Goal: Task Accomplishment & Management: Manage account settings

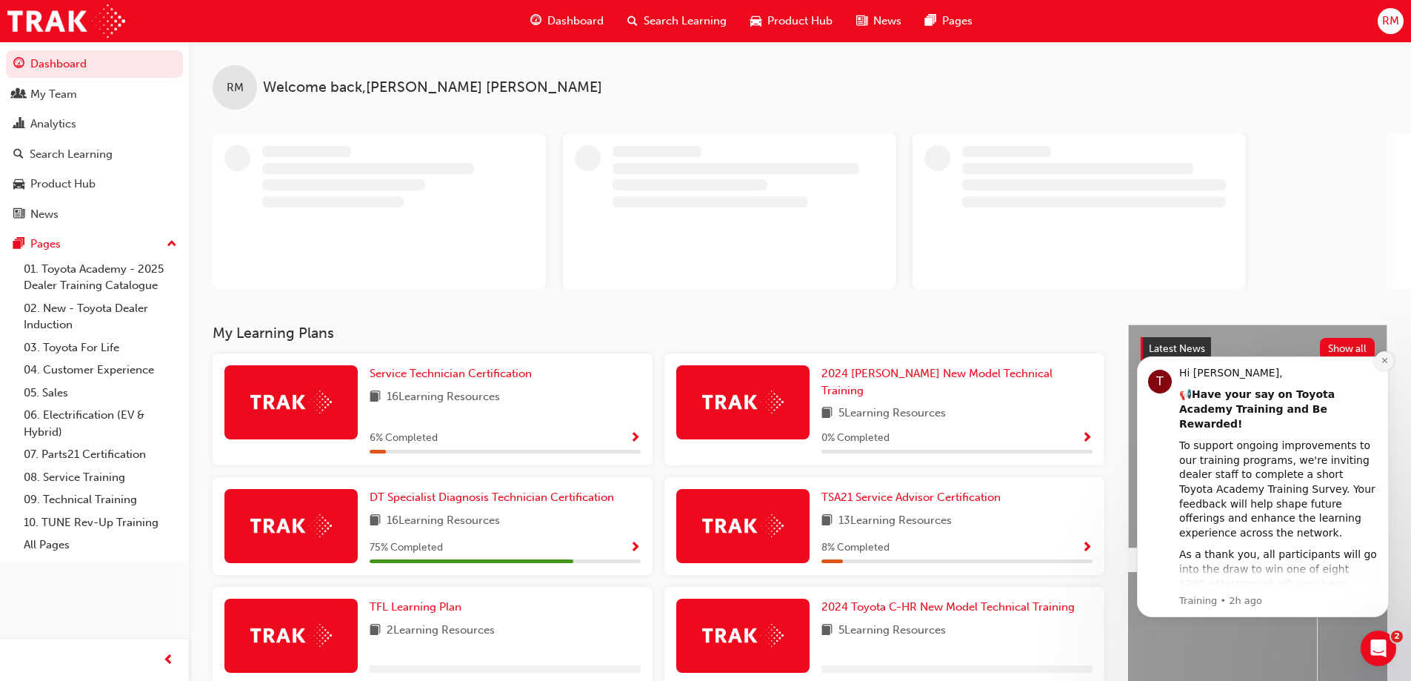
drag, startPoint x: 1386, startPoint y: 362, endPoint x: 2487, endPoint y: 709, distance: 1155.3
click at [1386, 362] on icon "Dismiss notification" at bounding box center [1384, 360] width 5 height 5
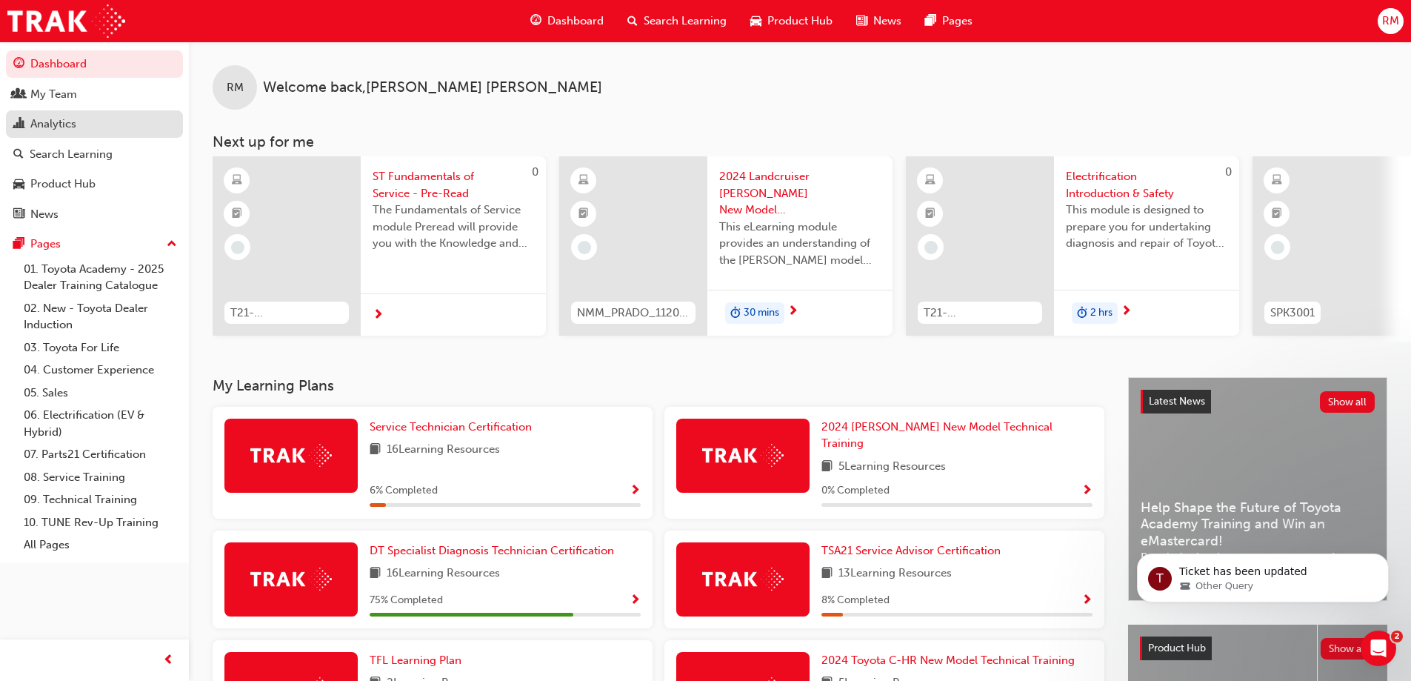
click at [55, 136] on link "Analytics" at bounding box center [94, 123] width 177 height 27
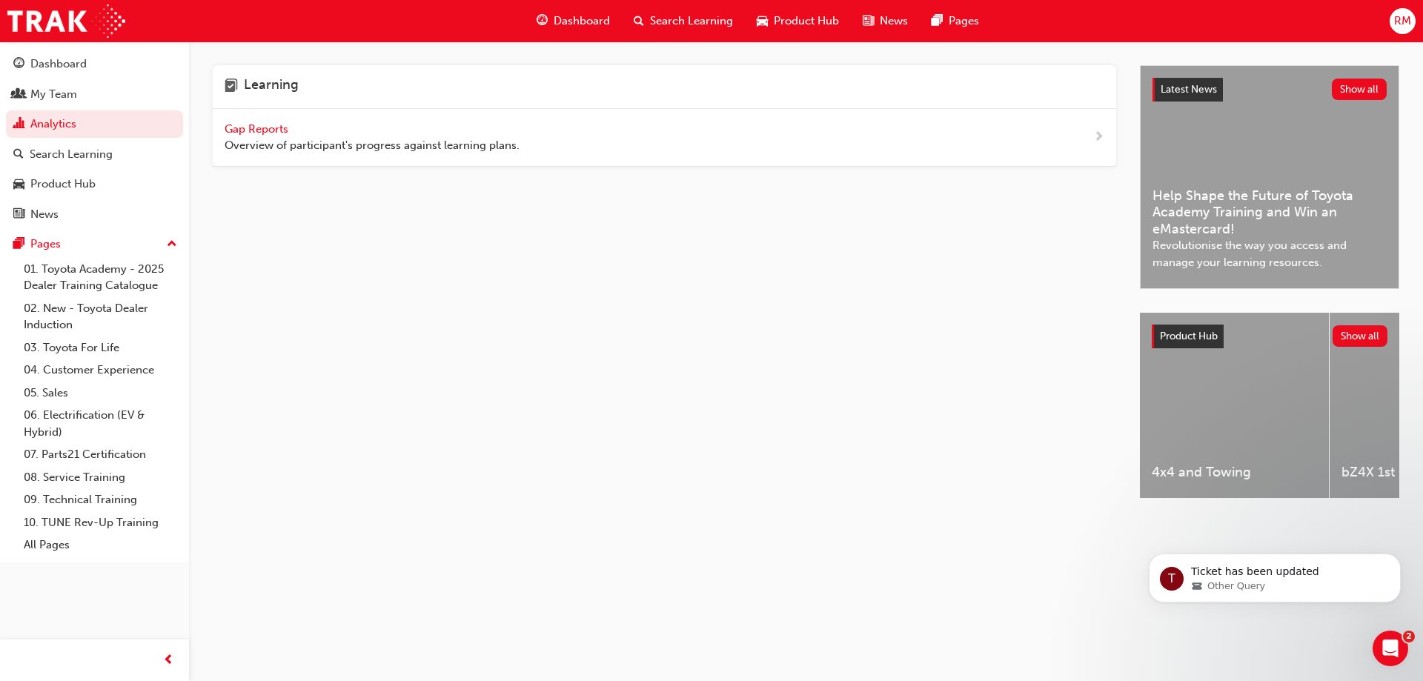
click at [274, 122] on span "Gap Reports" at bounding box center [258, 128] width 67 height 13
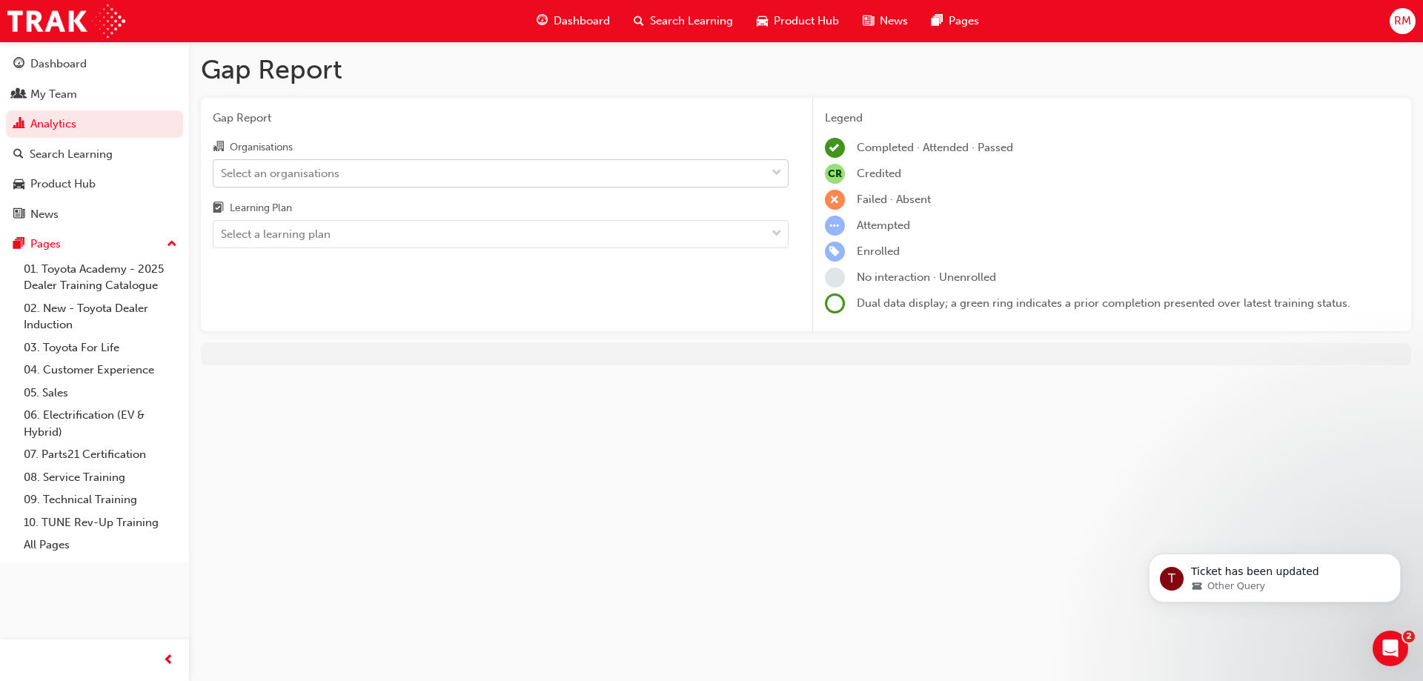
click at [361, 167] on div "Select an organisations" at bounding box center [489, 173] width 552 height 26
click at [222, 167] on input "Organisations Select an organisations" at bounding box center [221, 172] width 1 height 13
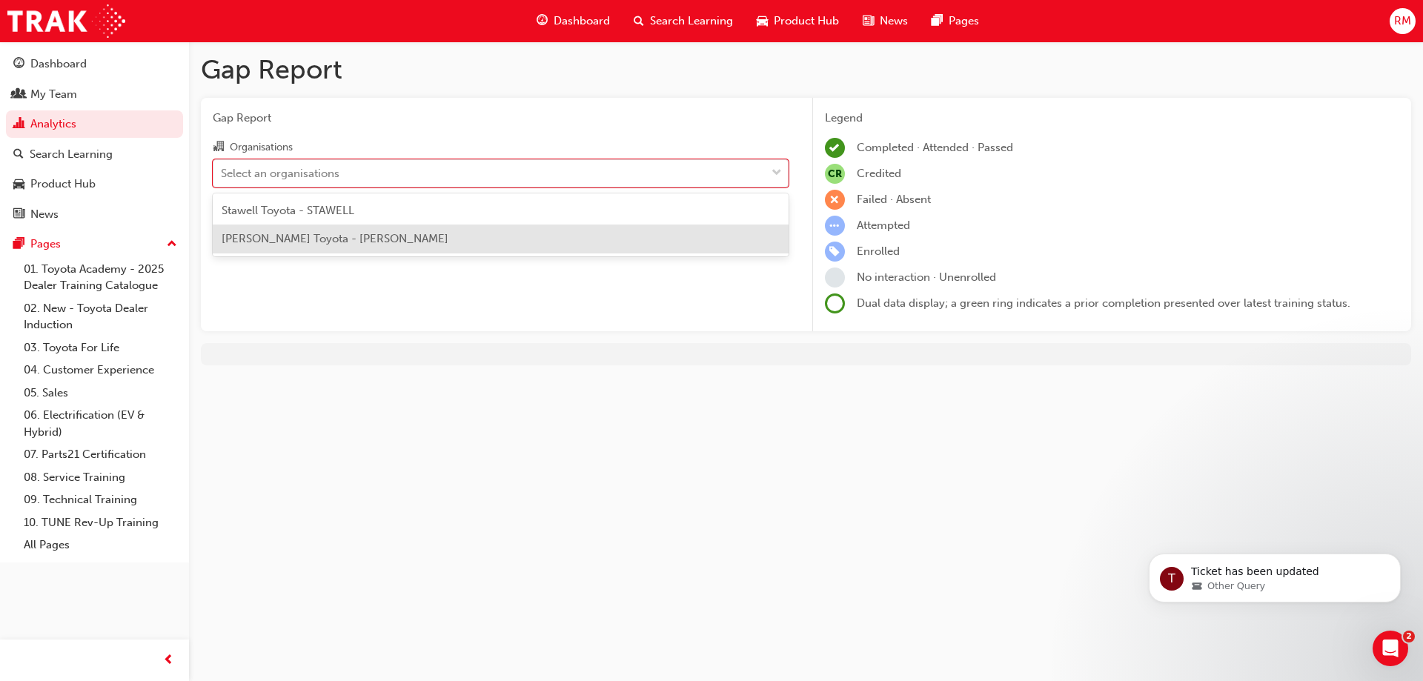
click at [358, 240] on span "[PERSON_NAME] Toyota - [PERSON_NAME]" at bounding box center [335, 238] width 227 height 13
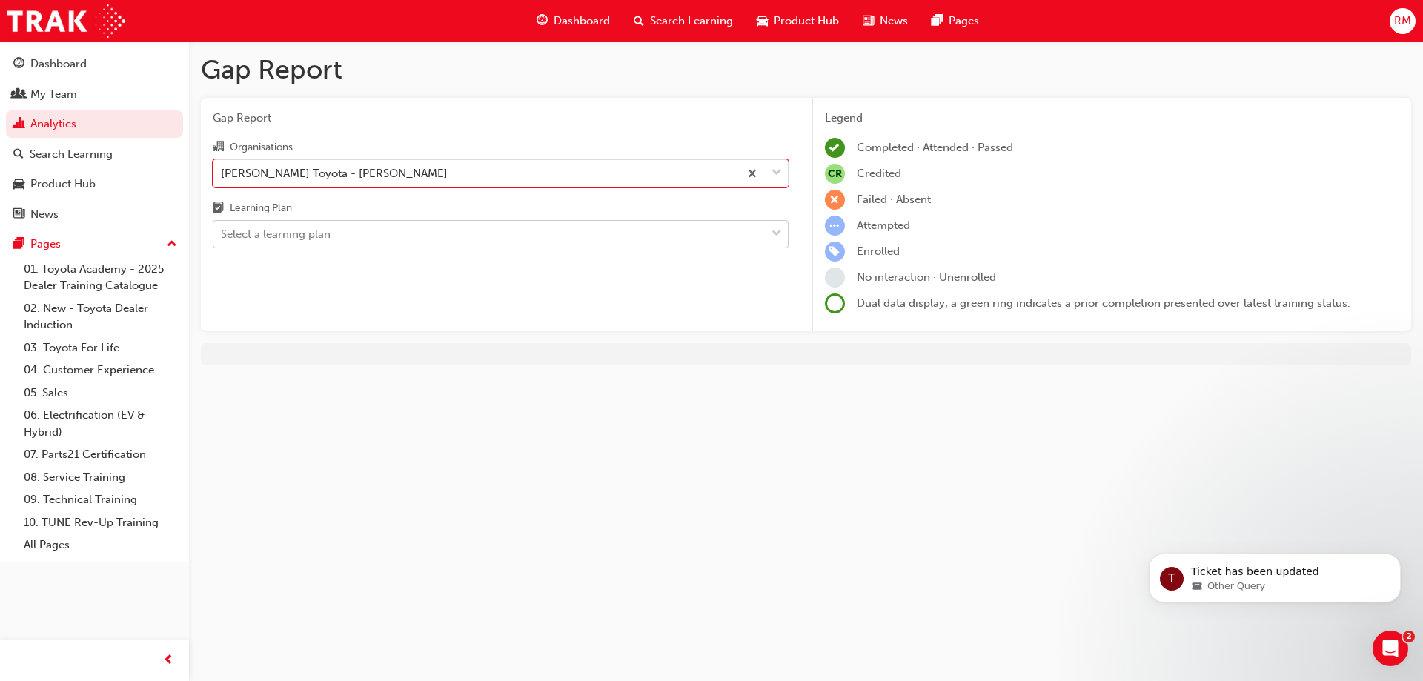
drag, startPoint x: 374, startPoint y: 209, endPoint x: 376, endPoint y: 220, distance: 11.2
click at [375, 209] on div "Learning Plan" at bounding box center [501, 209] width 576 height 21
click at [222, 227] on input "Learning Plan Select a learning plan" at bounding box center [221, 233] width 1 height 13
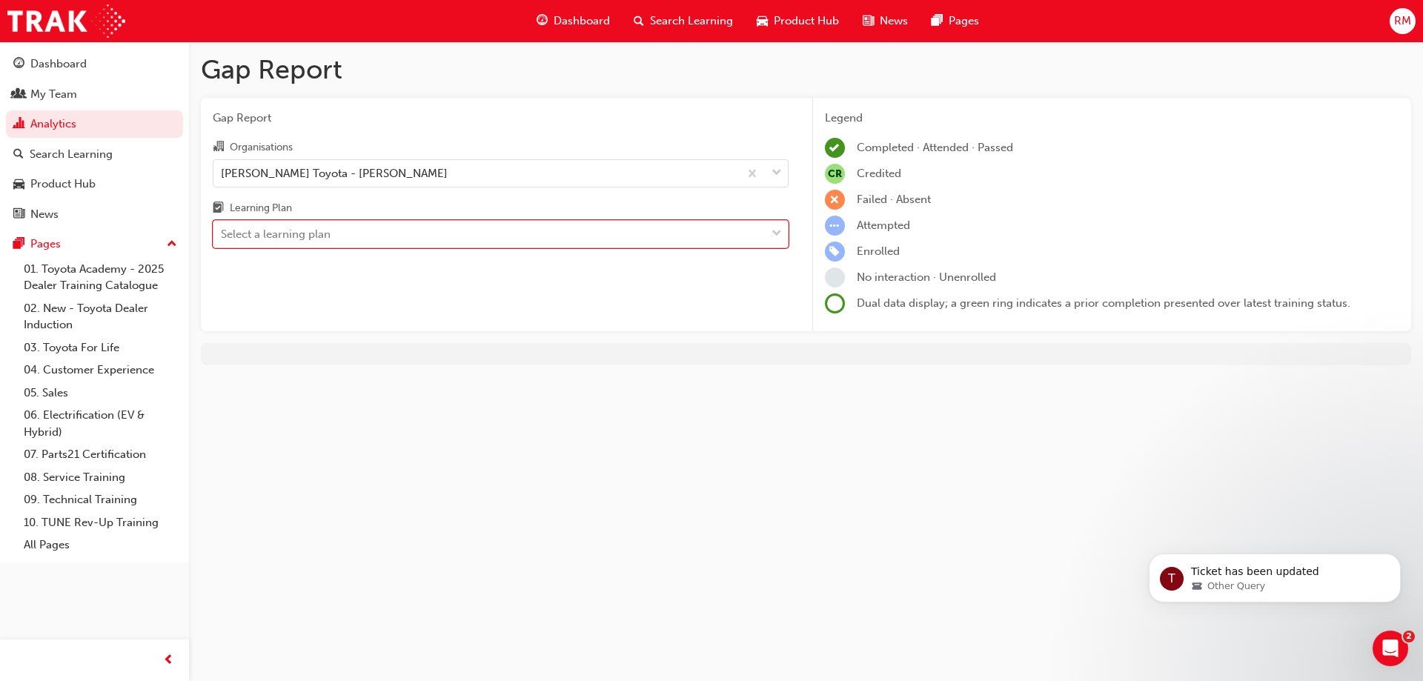
click at [370, 236] on div "Select a learning plan" at bounding box center [489, 235] width 552 height 26
click at [222, 236] on input "Learning Plan 0 results available. Select is focused ,type to refine list, pres…" at bounding box center [221, 233] width 1 height 13
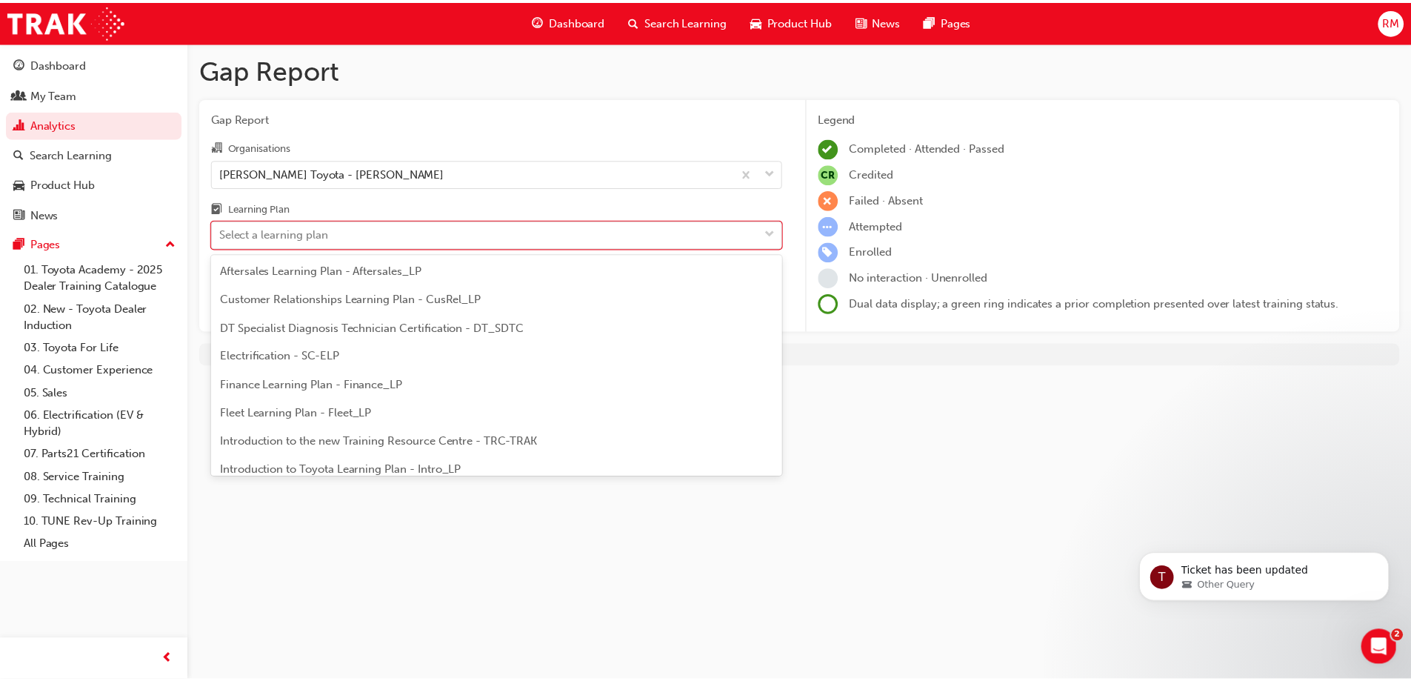
scroll to position [137, 0]
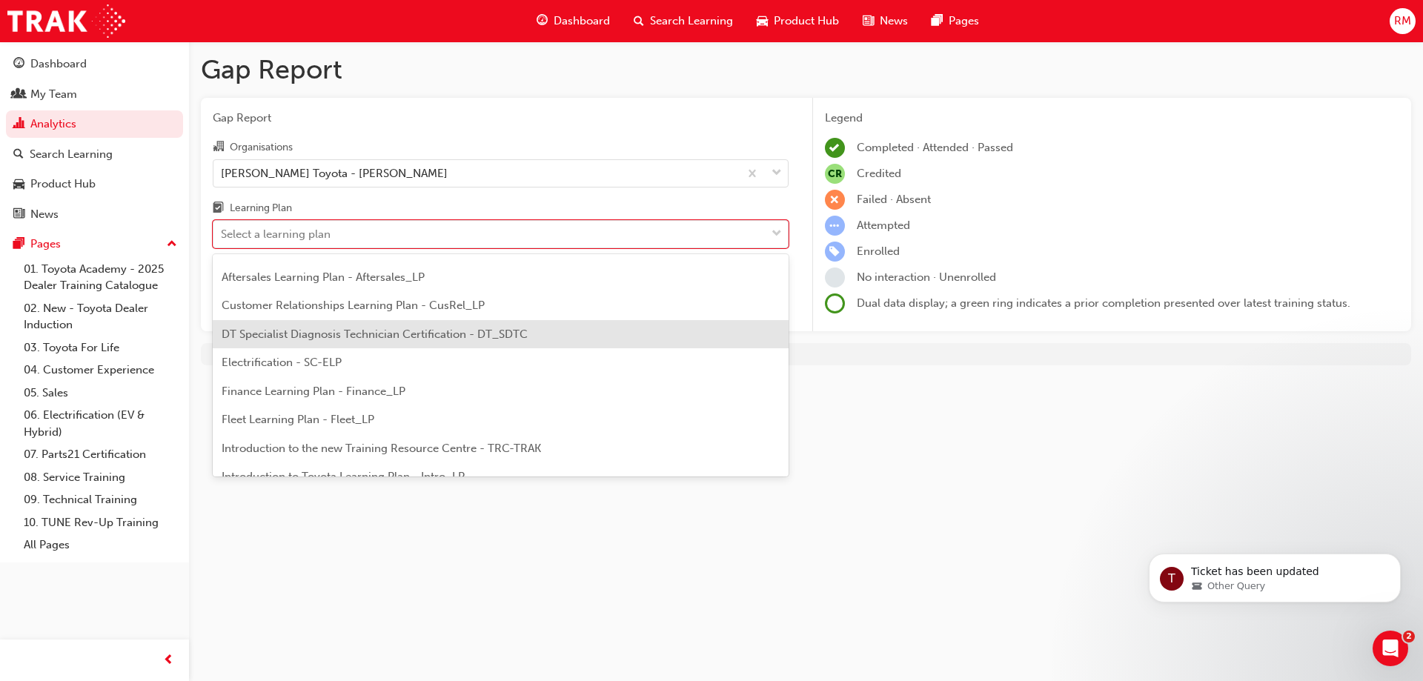
click at [496, 336] on span "DT Specialist Diagnosis Technician Certification - DT_SDTC" at bounding box center [375, 333] width 306 height 13
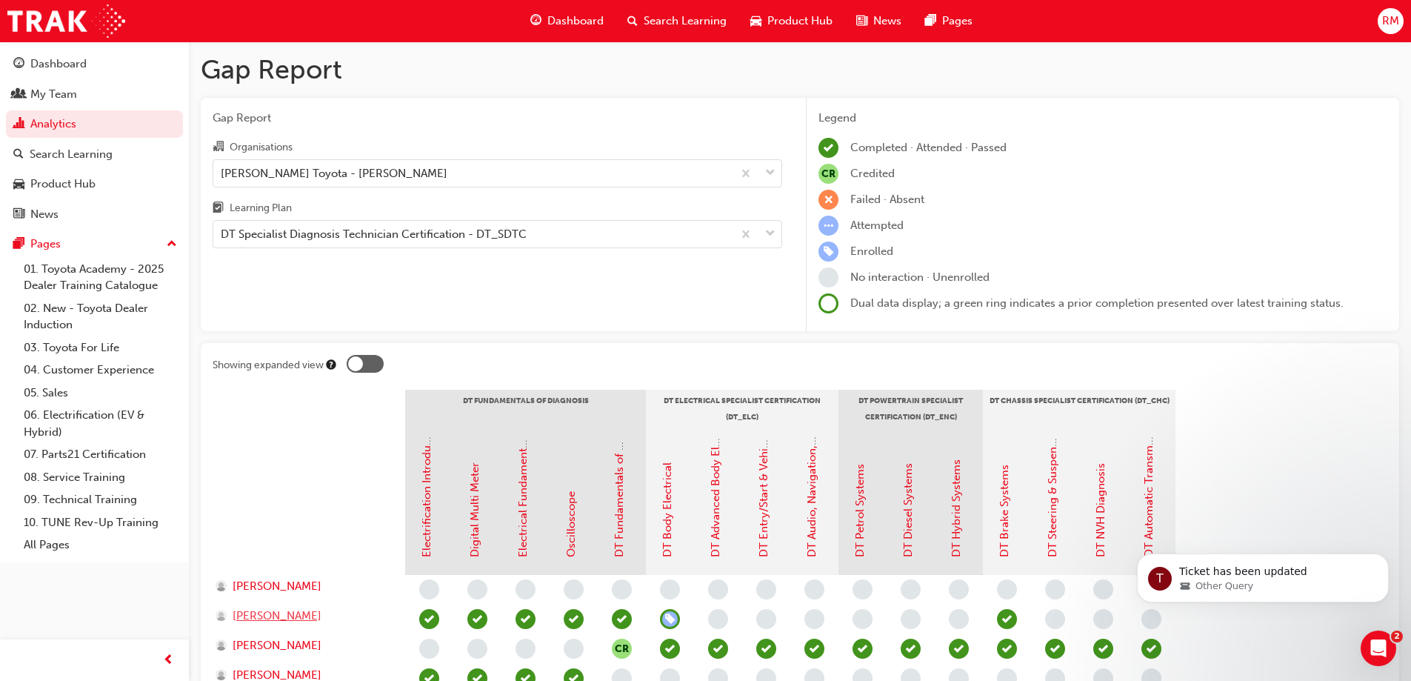
scroll to position [256, 0]
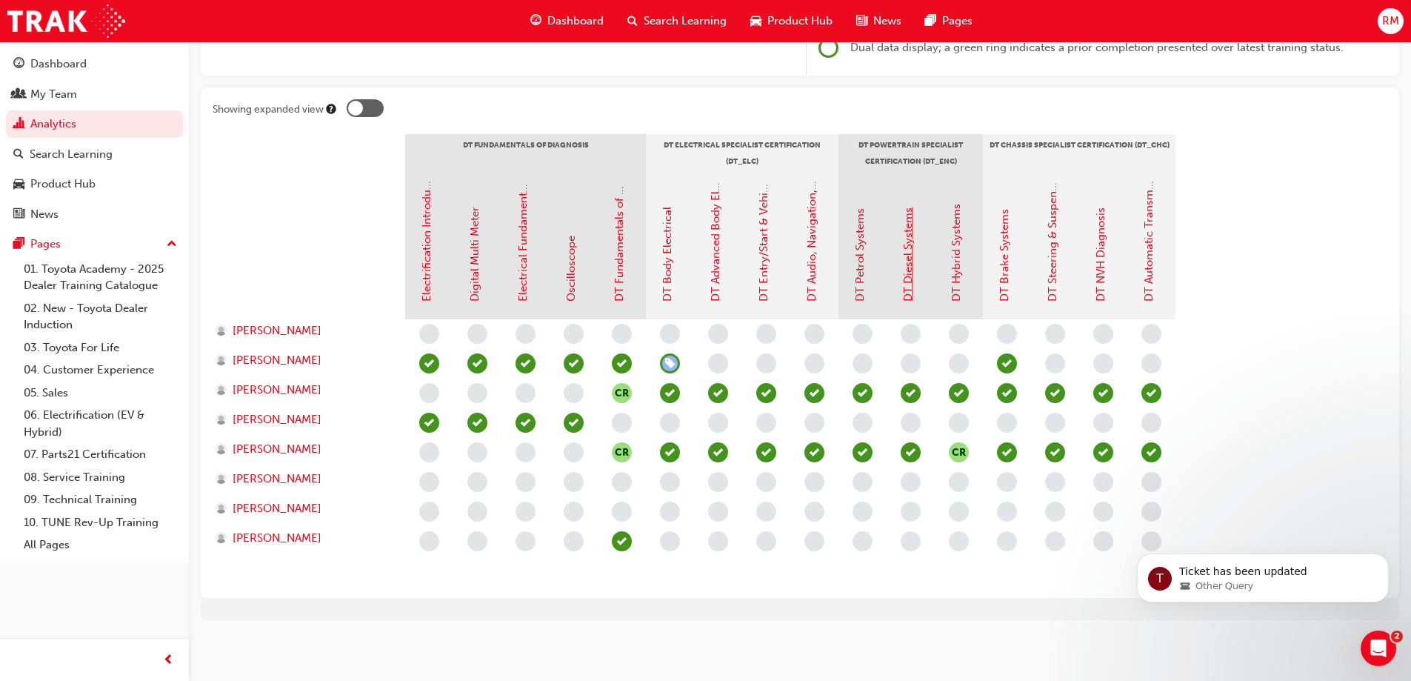
click at [907, 261] on link "DT Diesel Systems" at bounding box center [908, 254] width 13 height 94
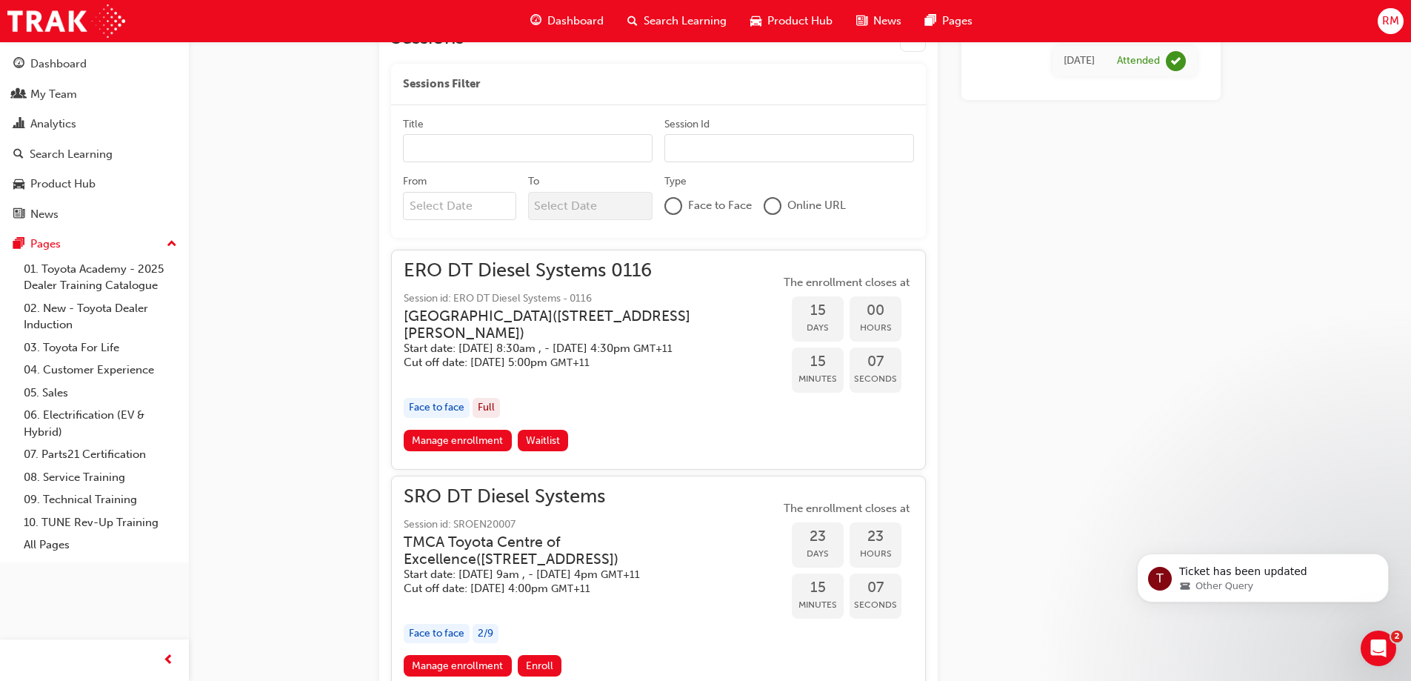
scroll to position [974, 0]
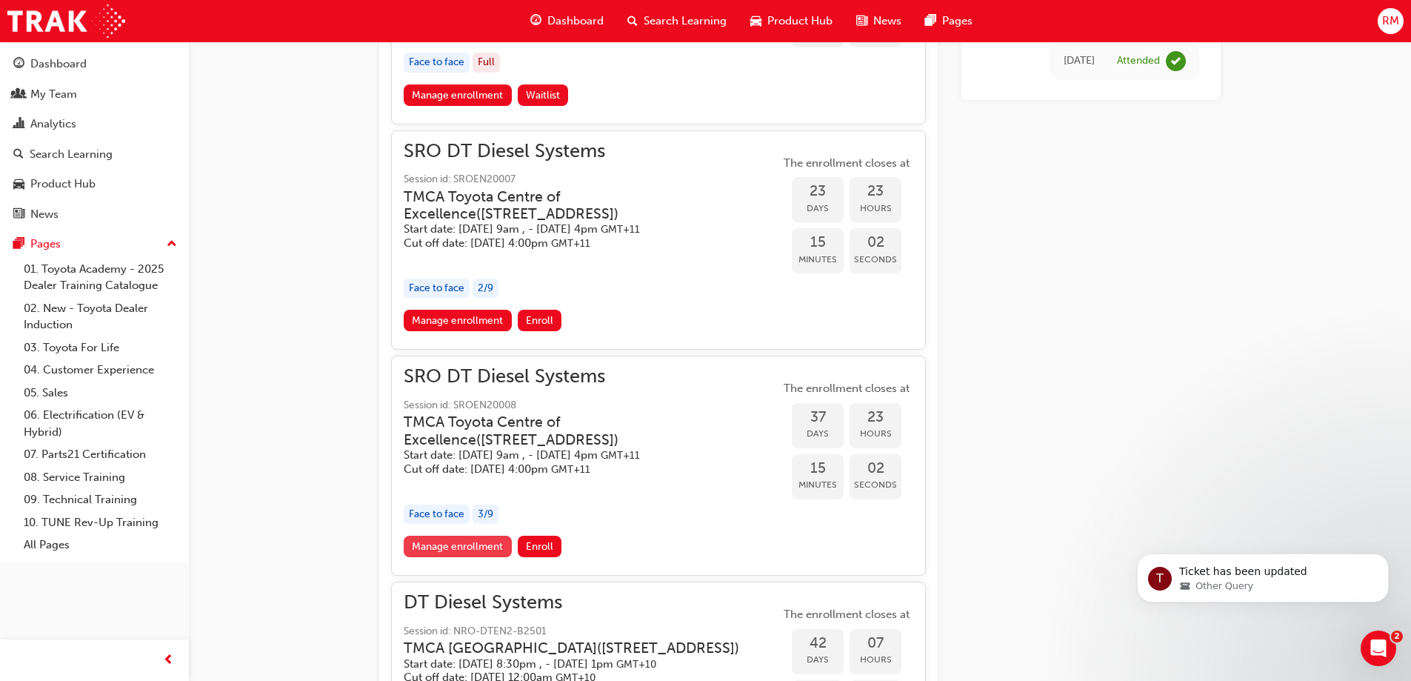
click at [442, 556] on link "Manage enrollment" at bounding box center [458, 546] width 108 height 21
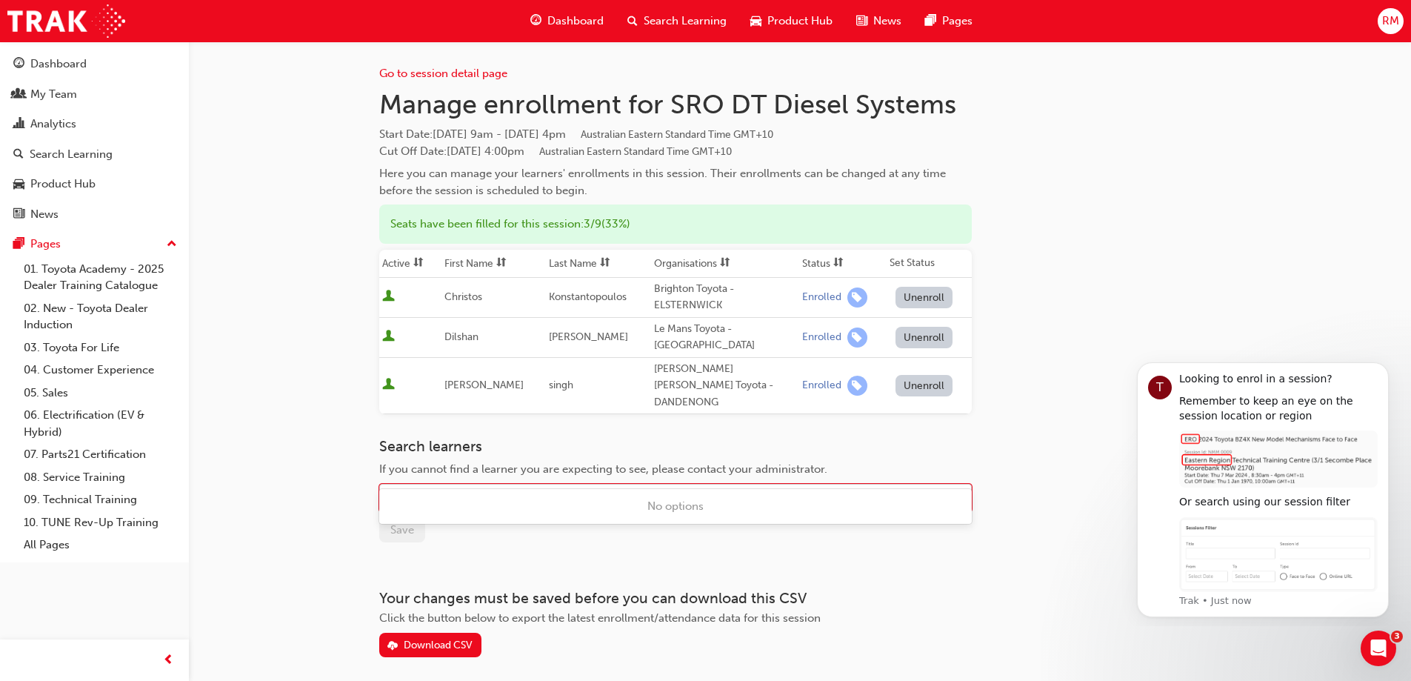
click at [453, 485] on div "Name" at bounding box center [664, 498] width 569 height 26
type input "charli"
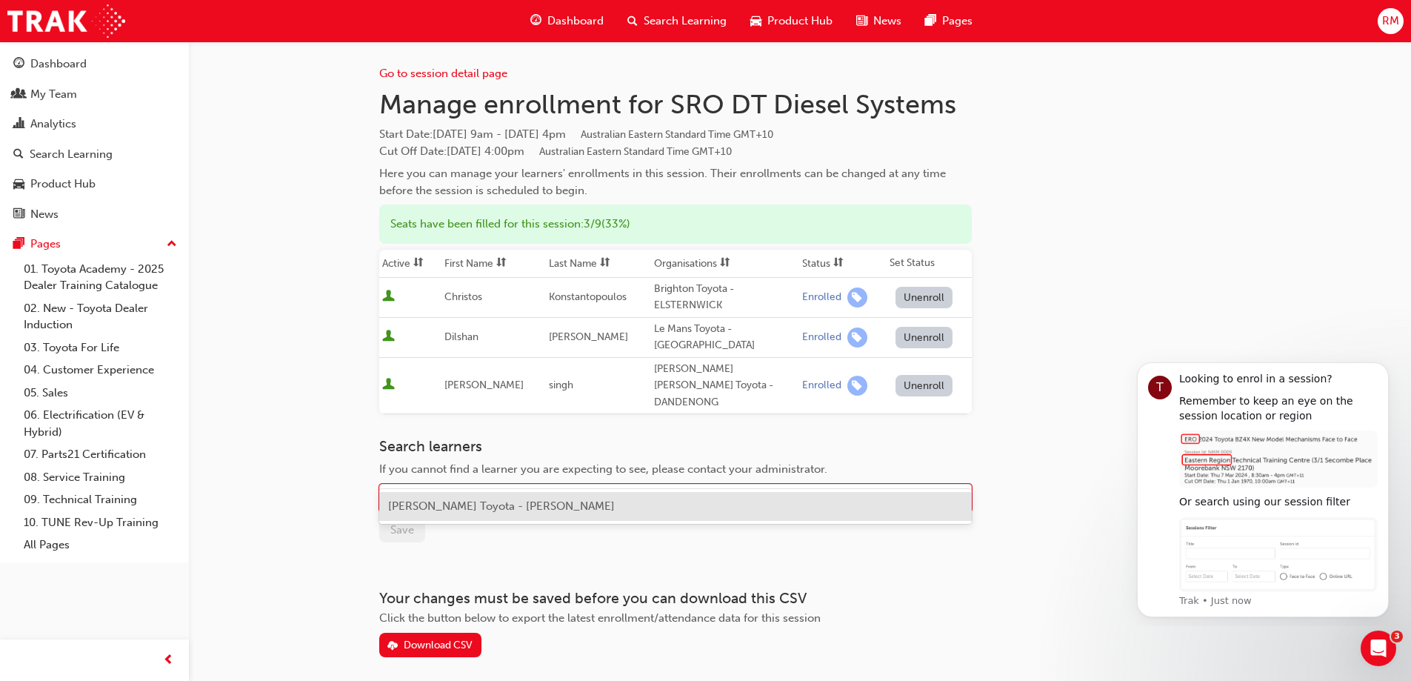
click at [474, 505] on span "[PERSON_NAME] Toyota - [PERSON_NAME]" at bounding box center [501, 505] width 227 height 13
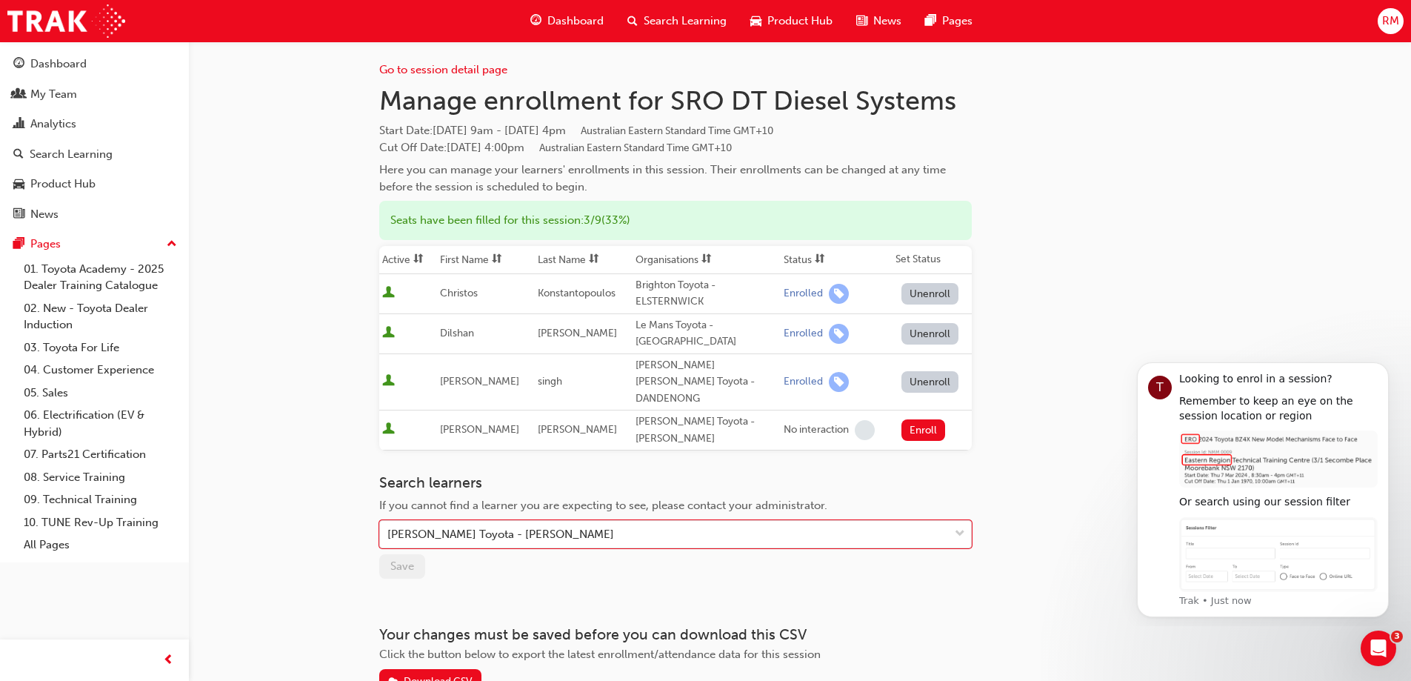
scroll to position [60, 0]
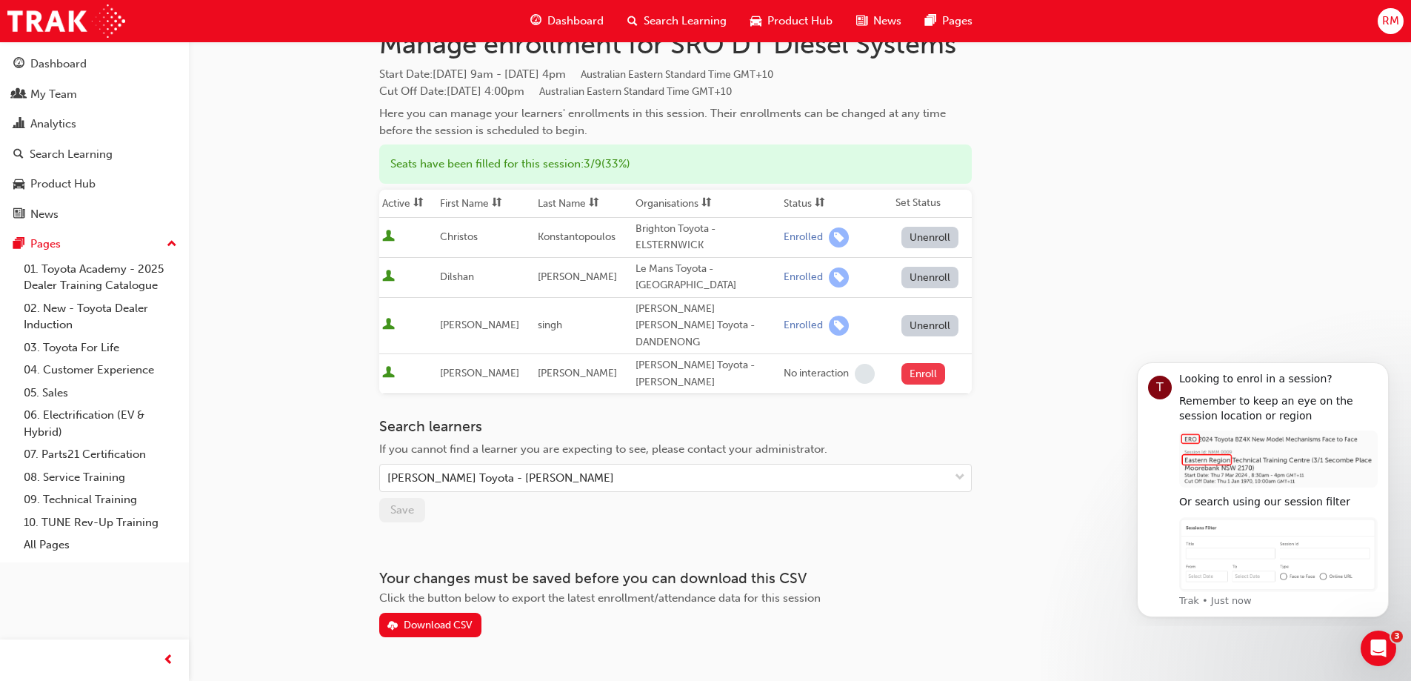
click at [916, 363] on button "Enroll" at bounding box center [924, 373] width 44 height 21
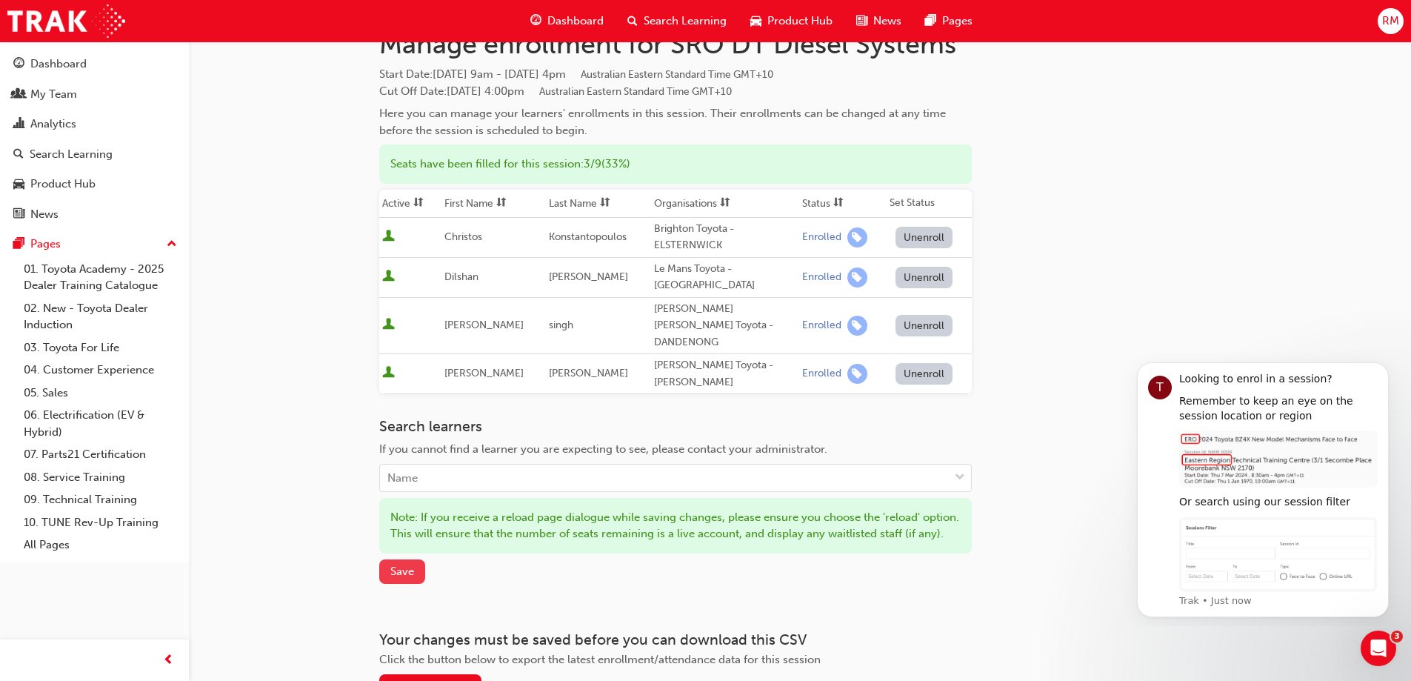
click at [405, 565] on span "Save" at bounding box center [402, 571] width 24 height 13
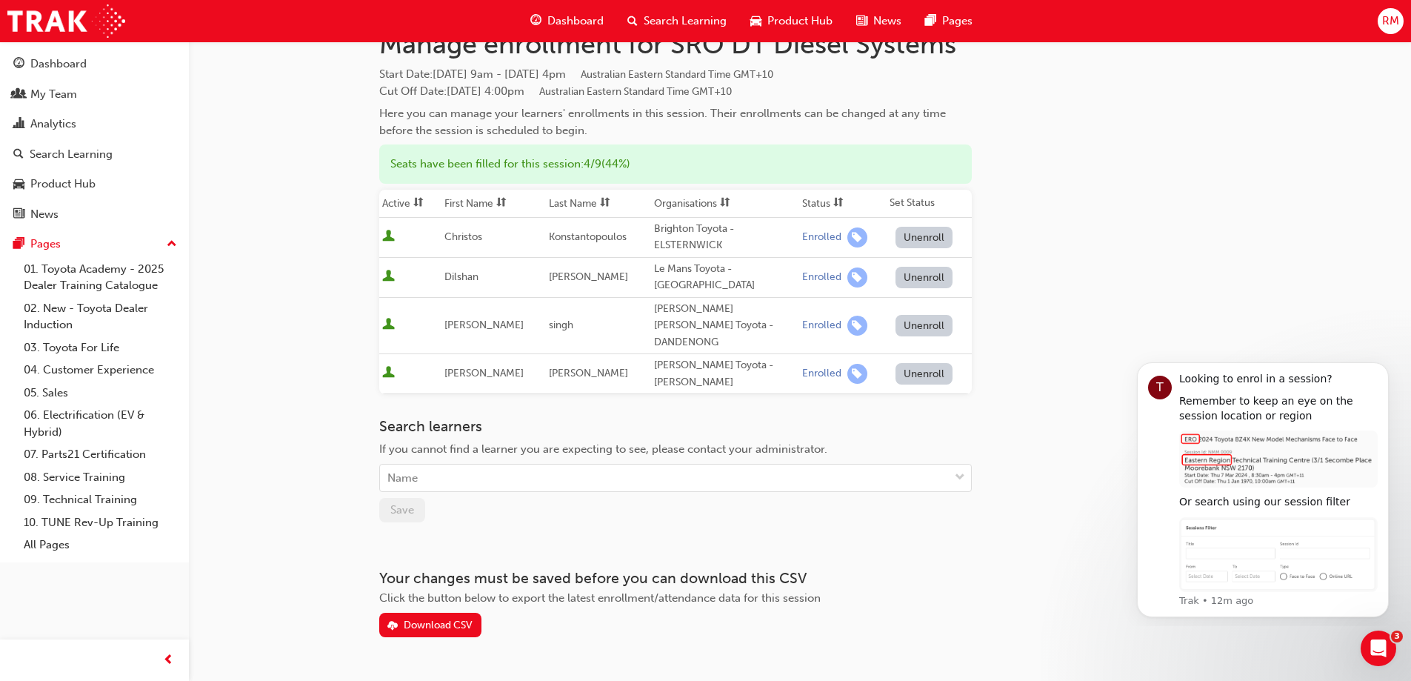
scroll to position [0, 0]
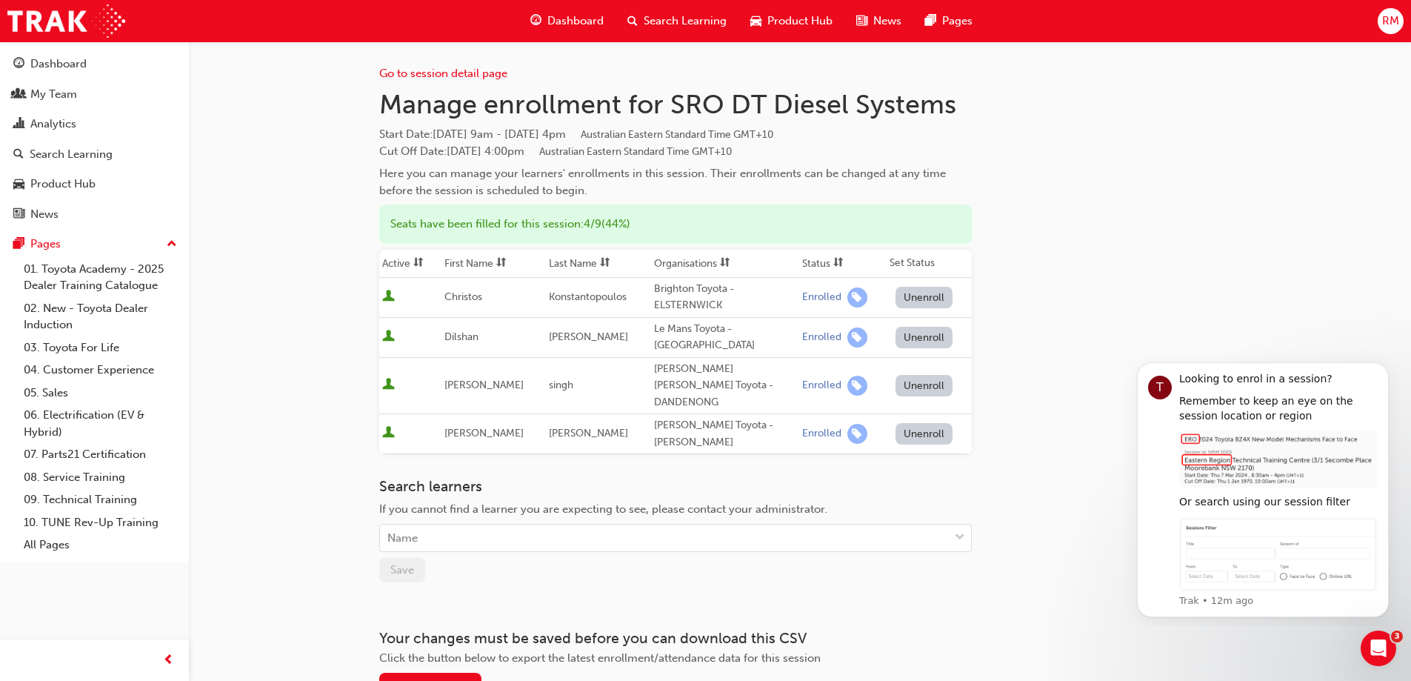
click at [1124, 245] on div "Go to session detail page Manage enrollment for SRO DT Diesel Systems Start Dat…" at bounding box center [800, 369] width 842 height 656
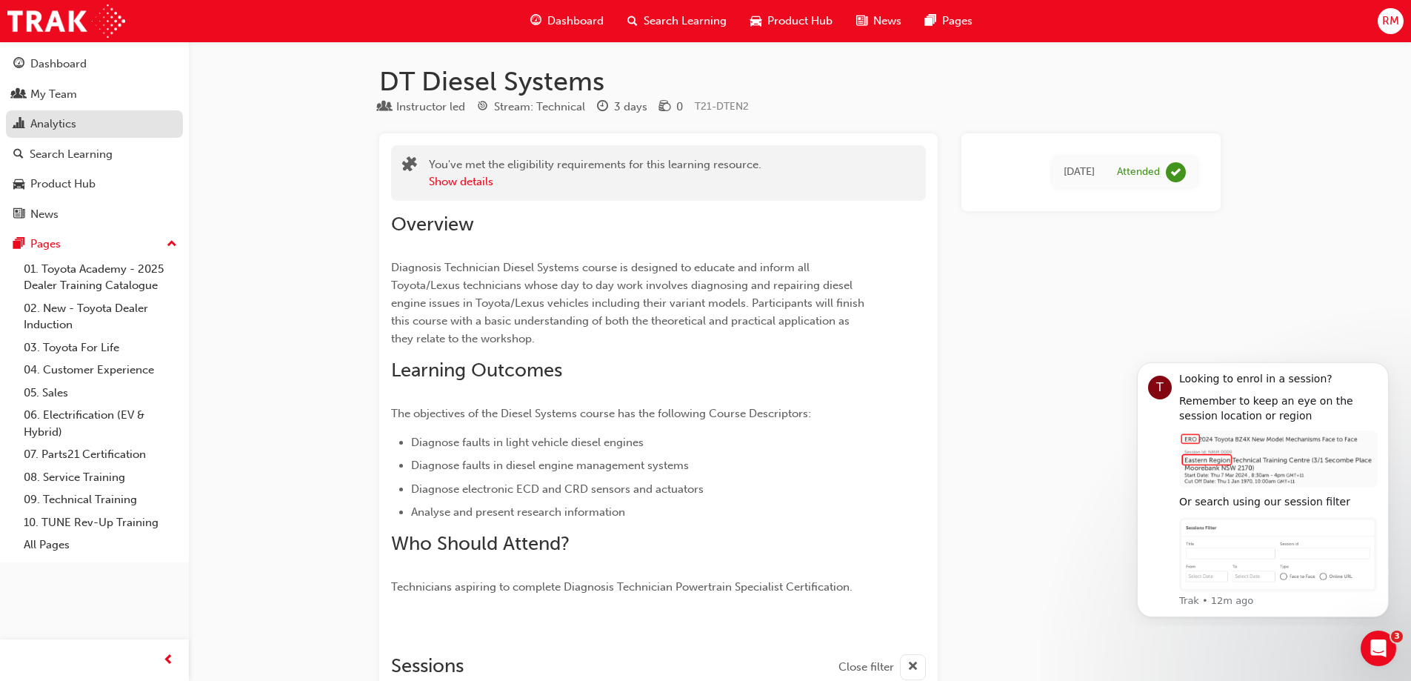
click at [71, 122] on div "Analytics" at bounding box center [53, 124] width 46 height 17
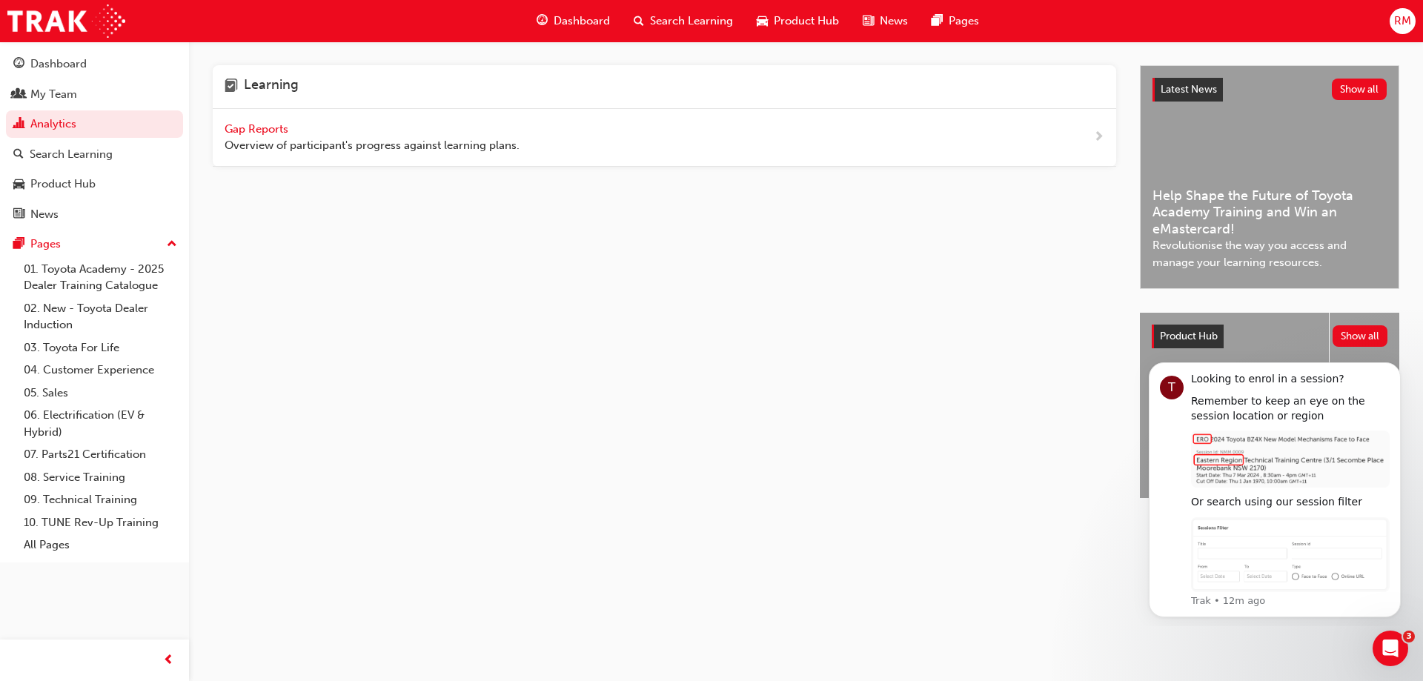
click at [262, 129] on span "Gap Reports" at bounding box center [258, 128] width 67 height 13
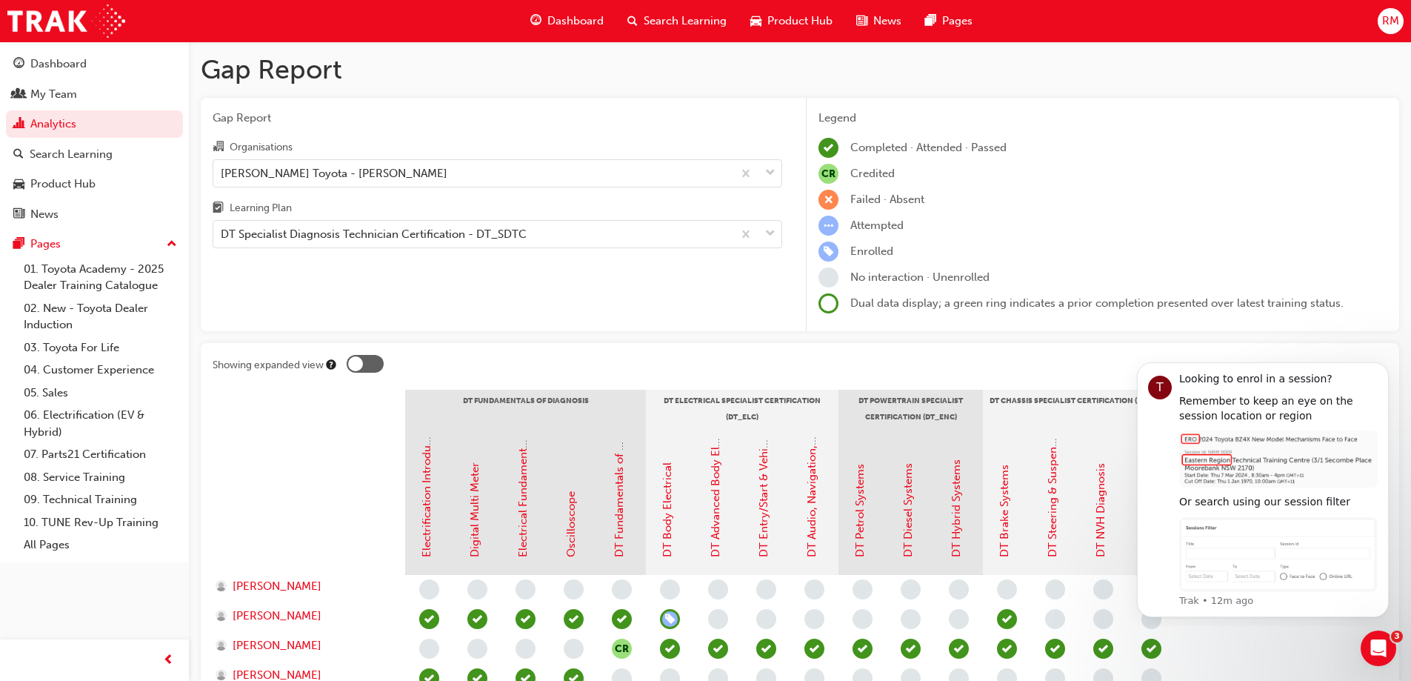
scroll to position [256, 0]
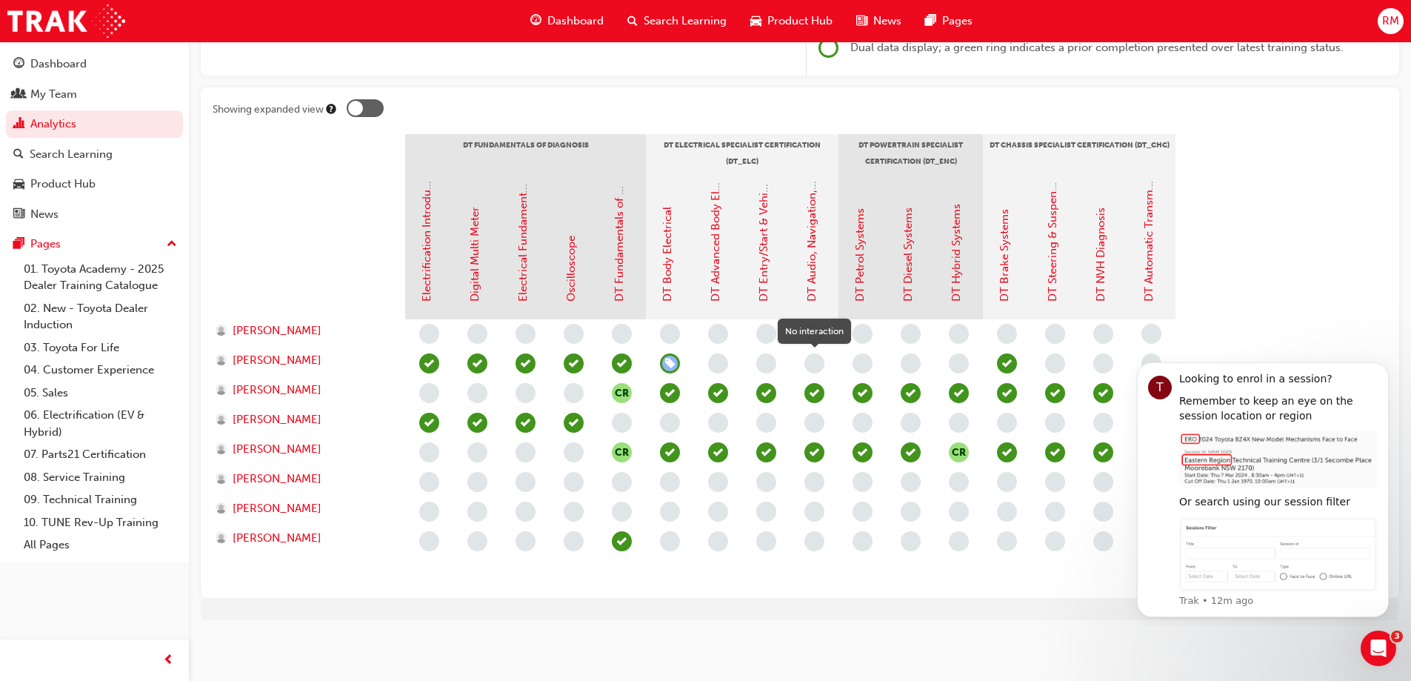
click at [816, 361] on span "learningRecordVerb_NONE-icon" at bounding box center [815, 363] width 20 height 20
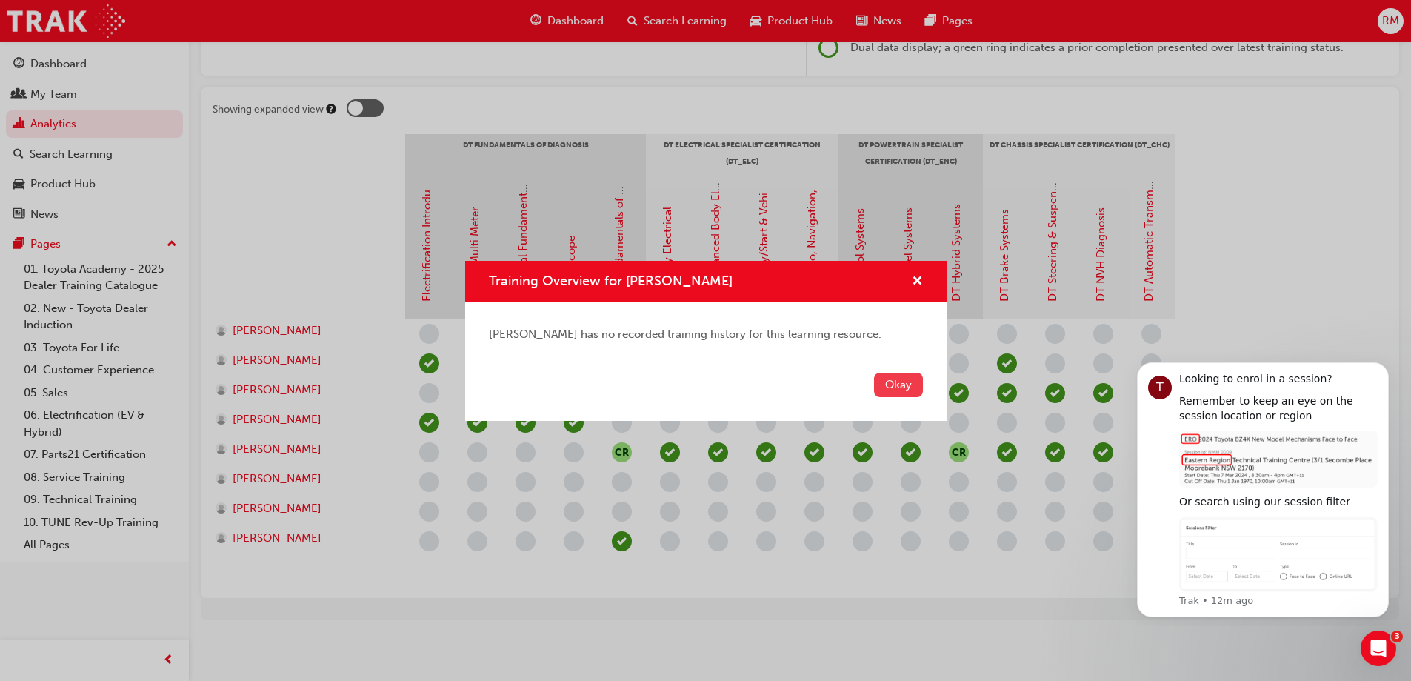
drag, startPoint x: 908, startPoint y: 380, endPoint x: 885, endPoint y: 357, distance: 32.5
click at [908, 381] on button "Okay" at bounding box center [898, 385] width 49 height 24
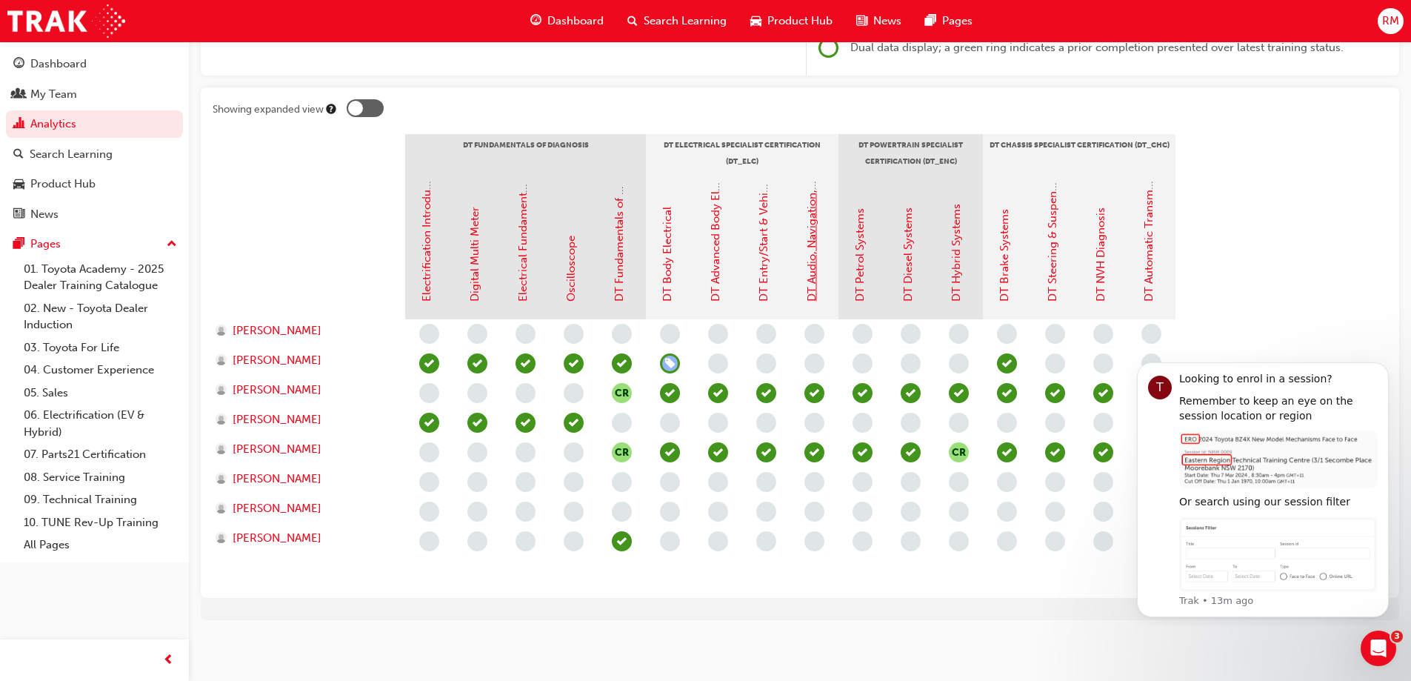
click at [808, 262] on link "DT Audio, Navigation, SRS & Safety Systems" at bounding box center [811, 190] width 13 height 224
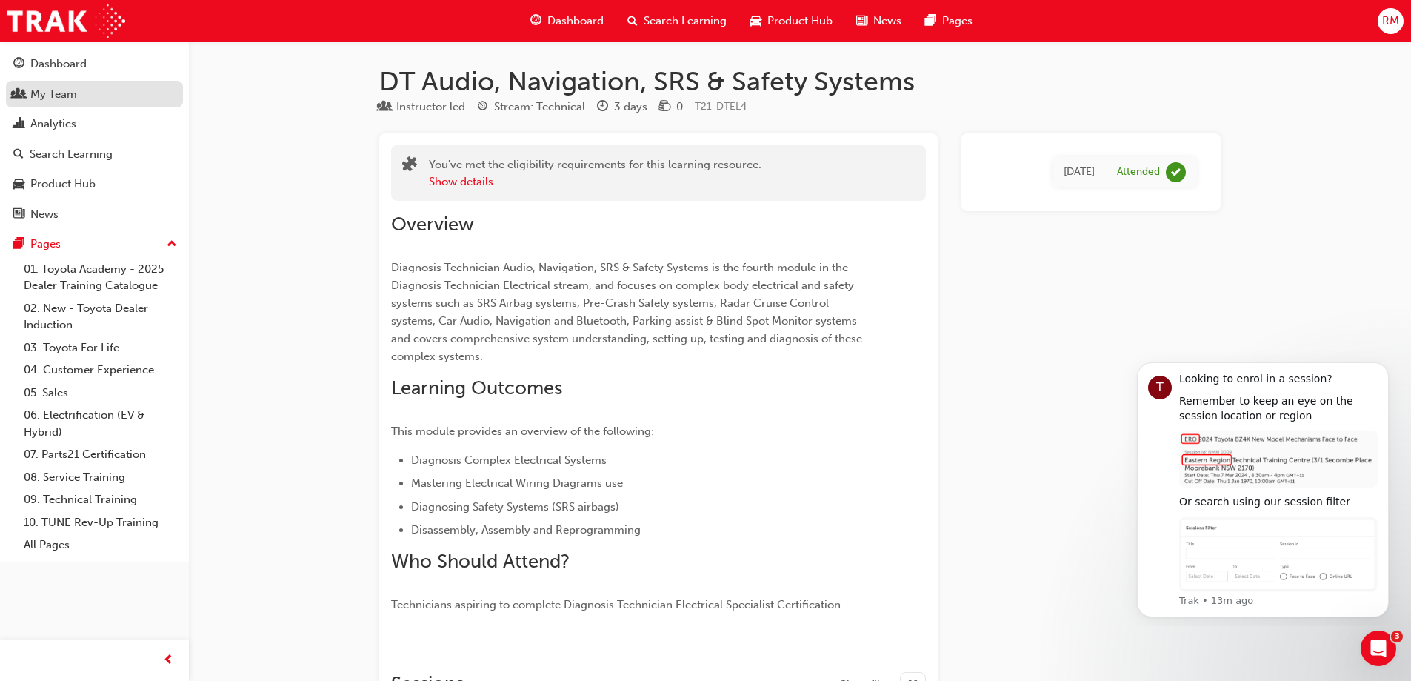
click at [65, 102] on div "My Team" at bounding box center [53, 94] width 47 height 17
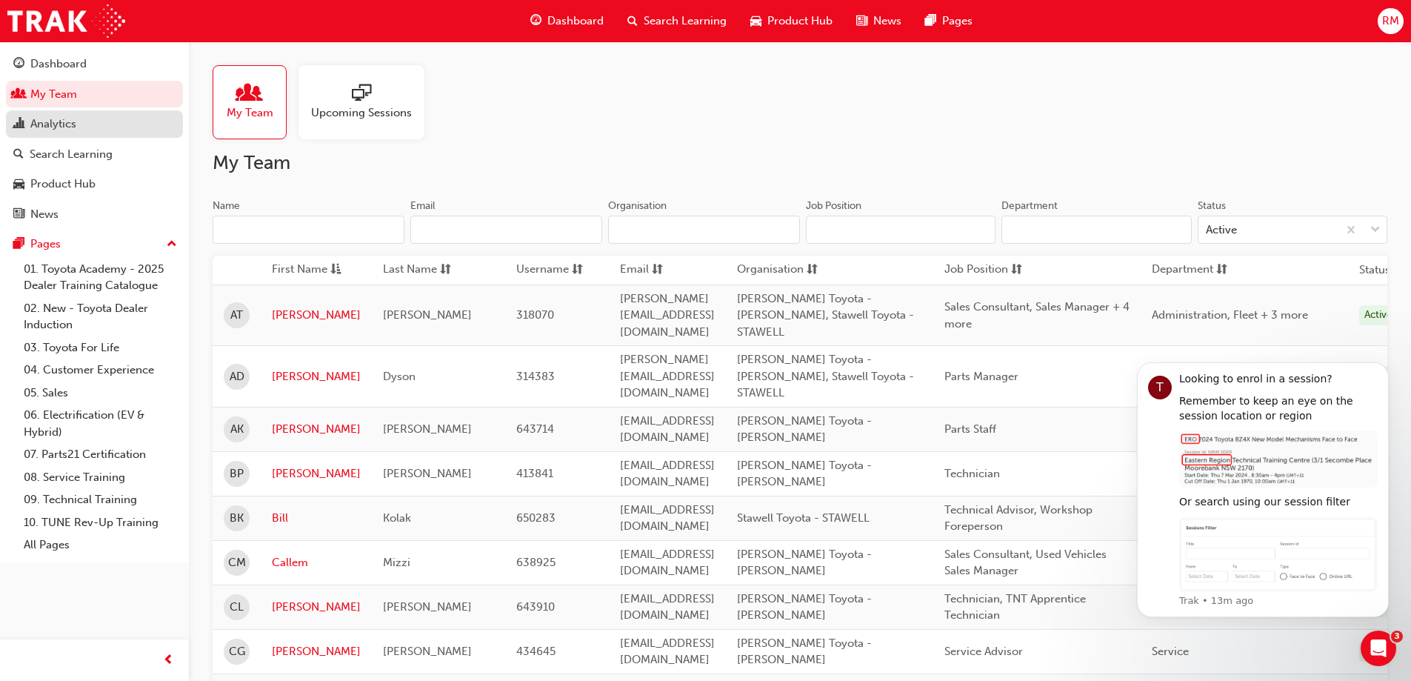
click at [66, 118] on div "Analytics" at bounding box center [53, 124] width 46 height 17
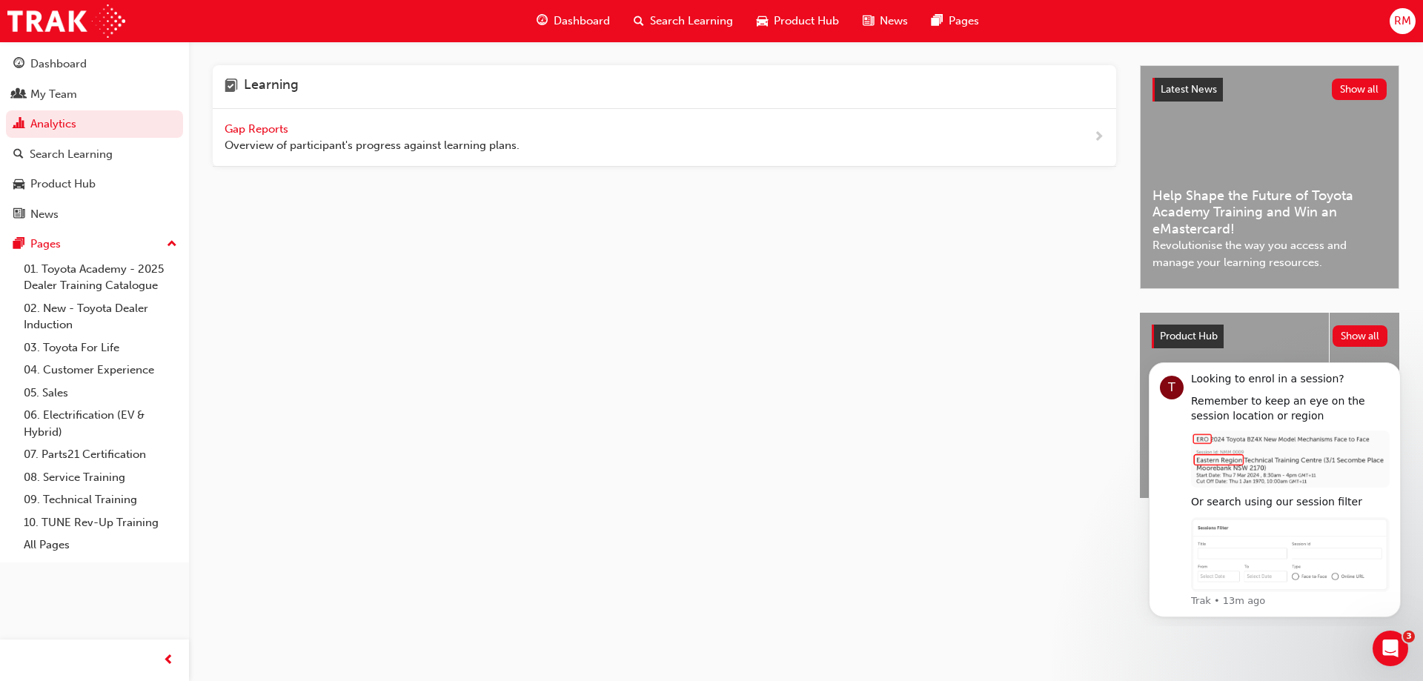
click at [258, 126] on span "Gap Reports" at bounding box center [258, 128] width 67 height 13
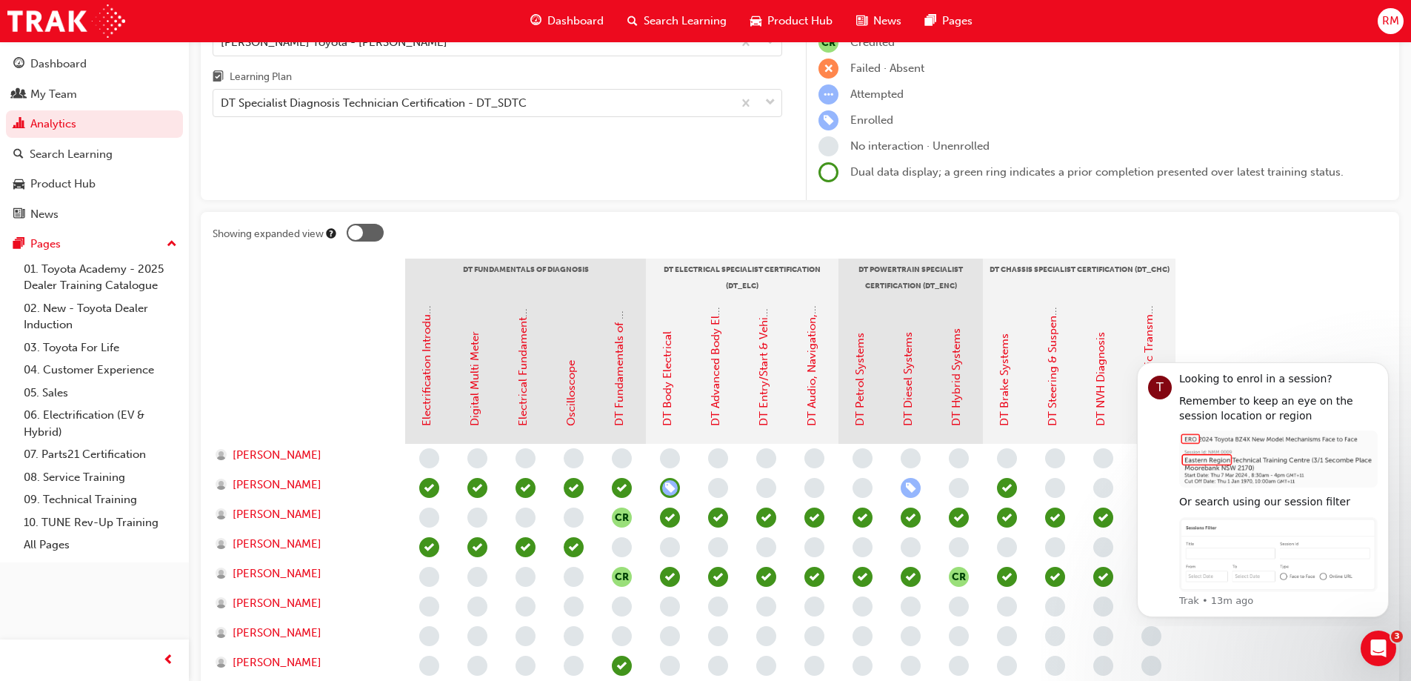
scroll to position [256, 0]
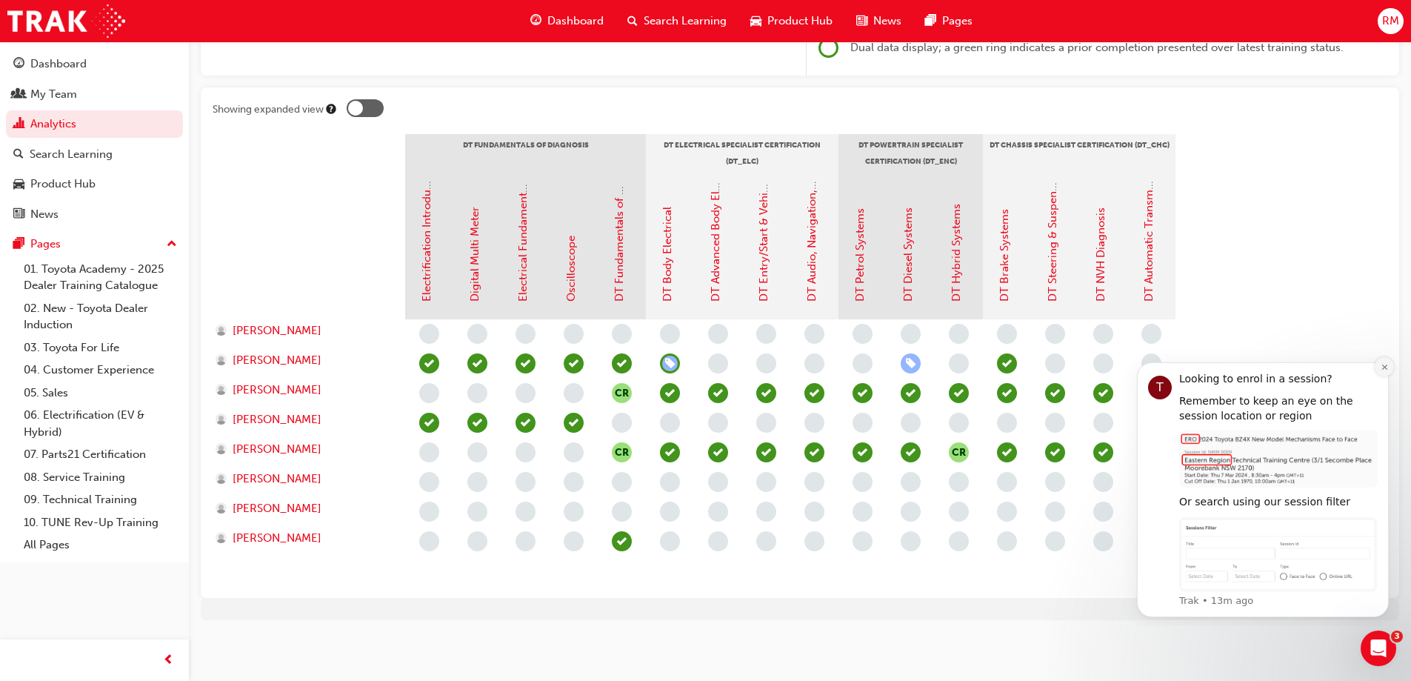
click at [1381, 368] on icon "Dismiss notification" at bounding box center [1385, 367] width 8 height 8
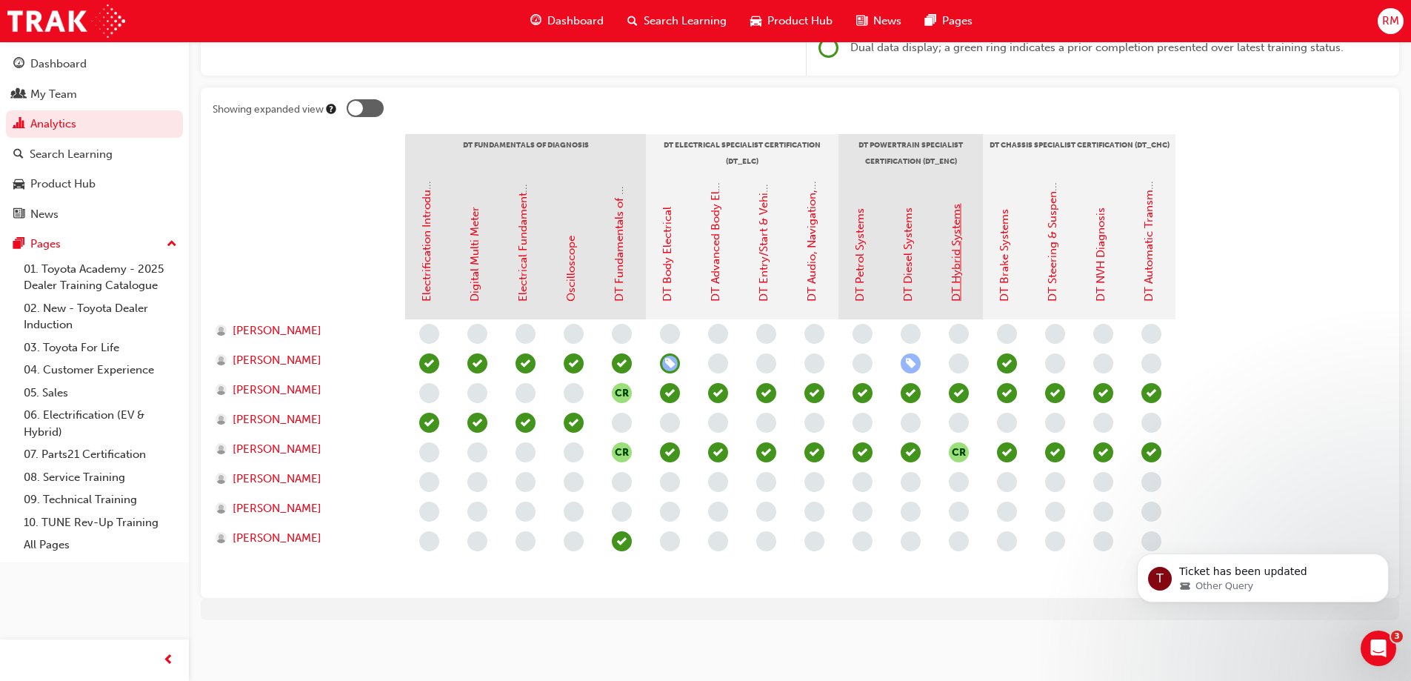
click at [957, 273] on link "DT Hybrid Systems" at bounding box center [956, 253] width 13 height 98
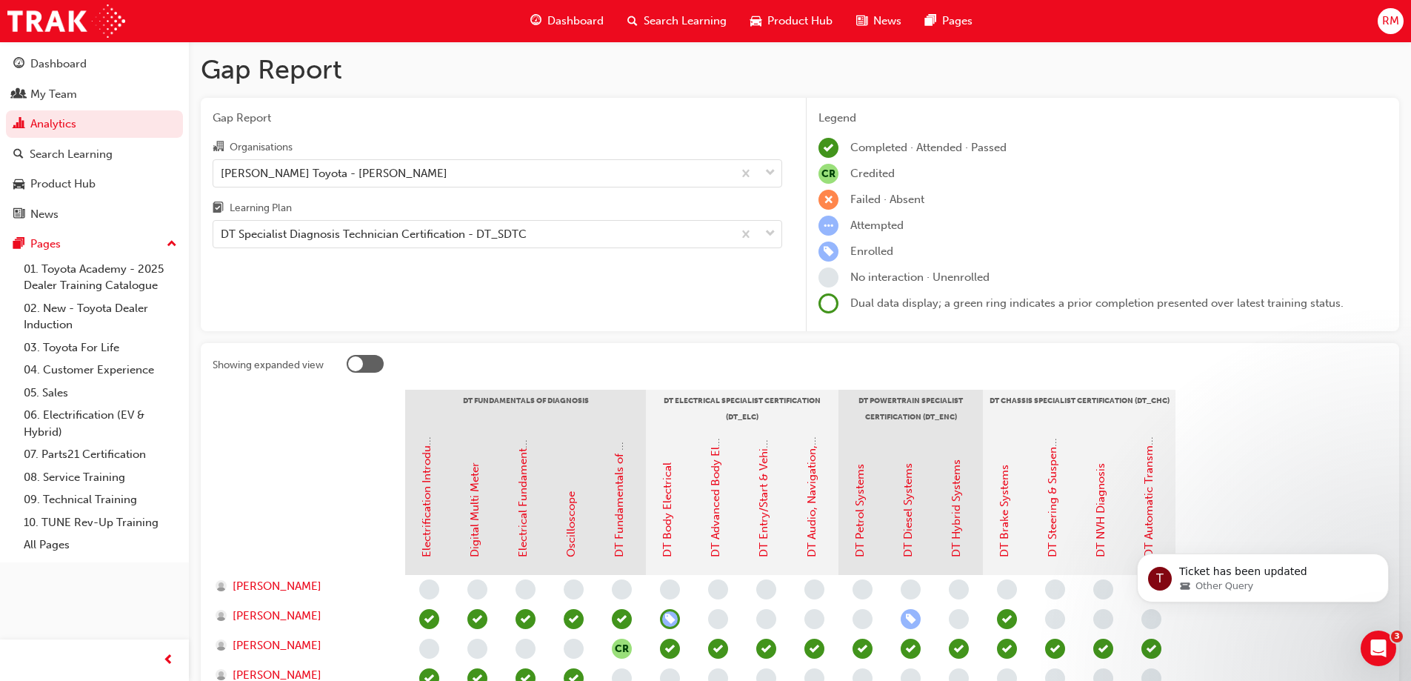
scroll to position [256, 0]
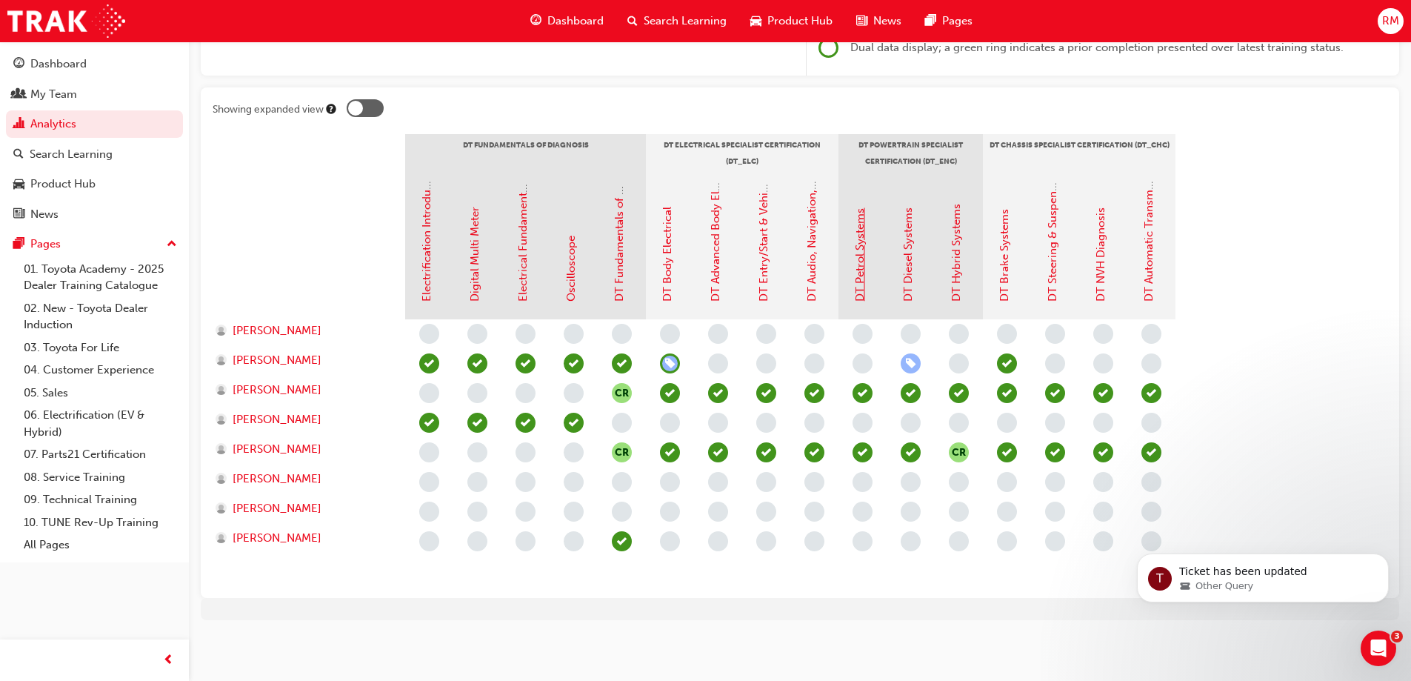
click at [862, 283] on link "DT Petrol Systems" at bounding box center [860, 254] width 13 height 93
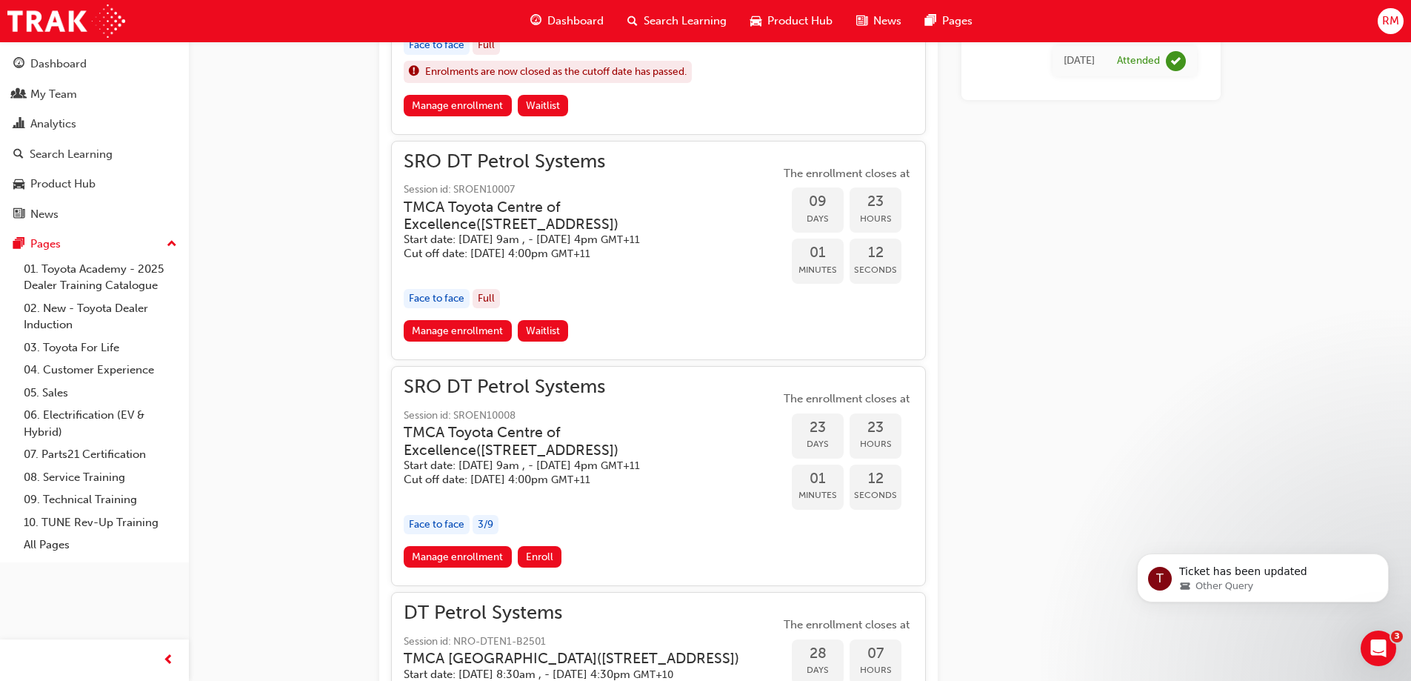
scroll to position [1320, 0]
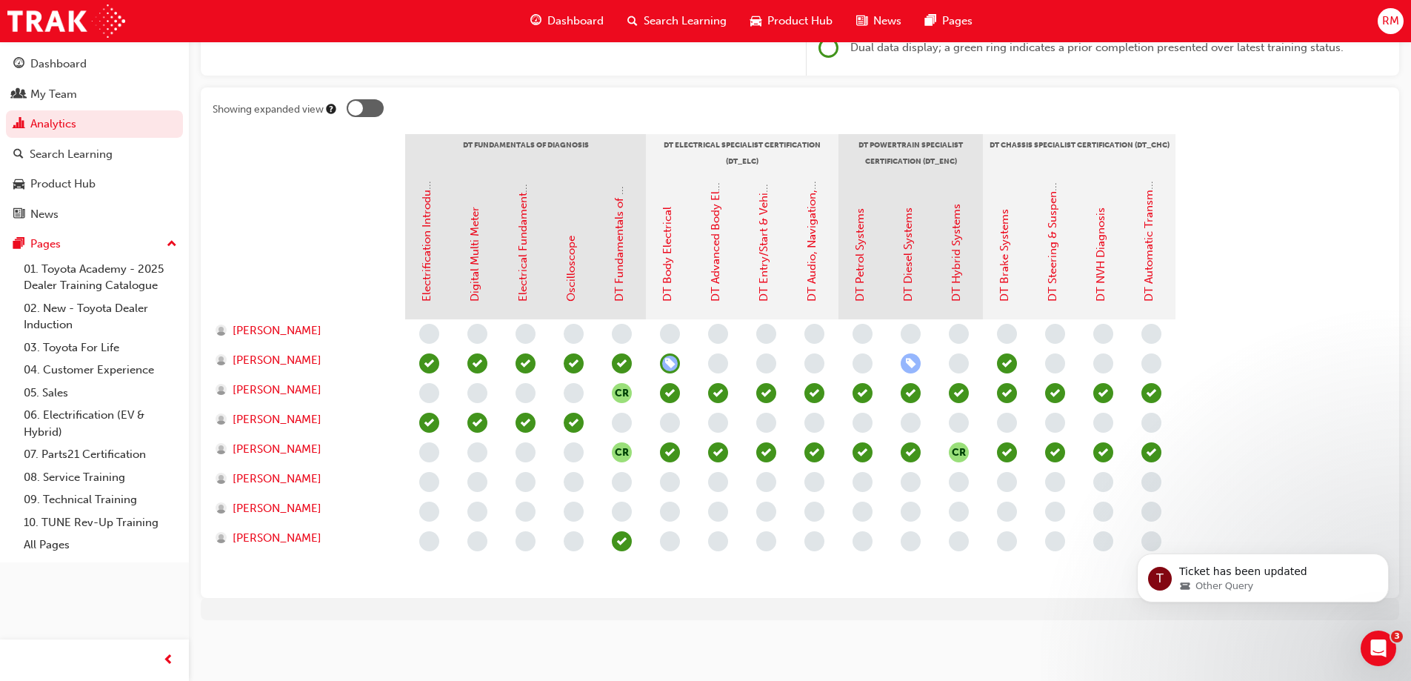
scroll to position [256, 0]
click at [714, 283] on link "DT Advanced Body Electrical & Auto A/C Systems" at bounding box center [715, 175] width 13 height 253
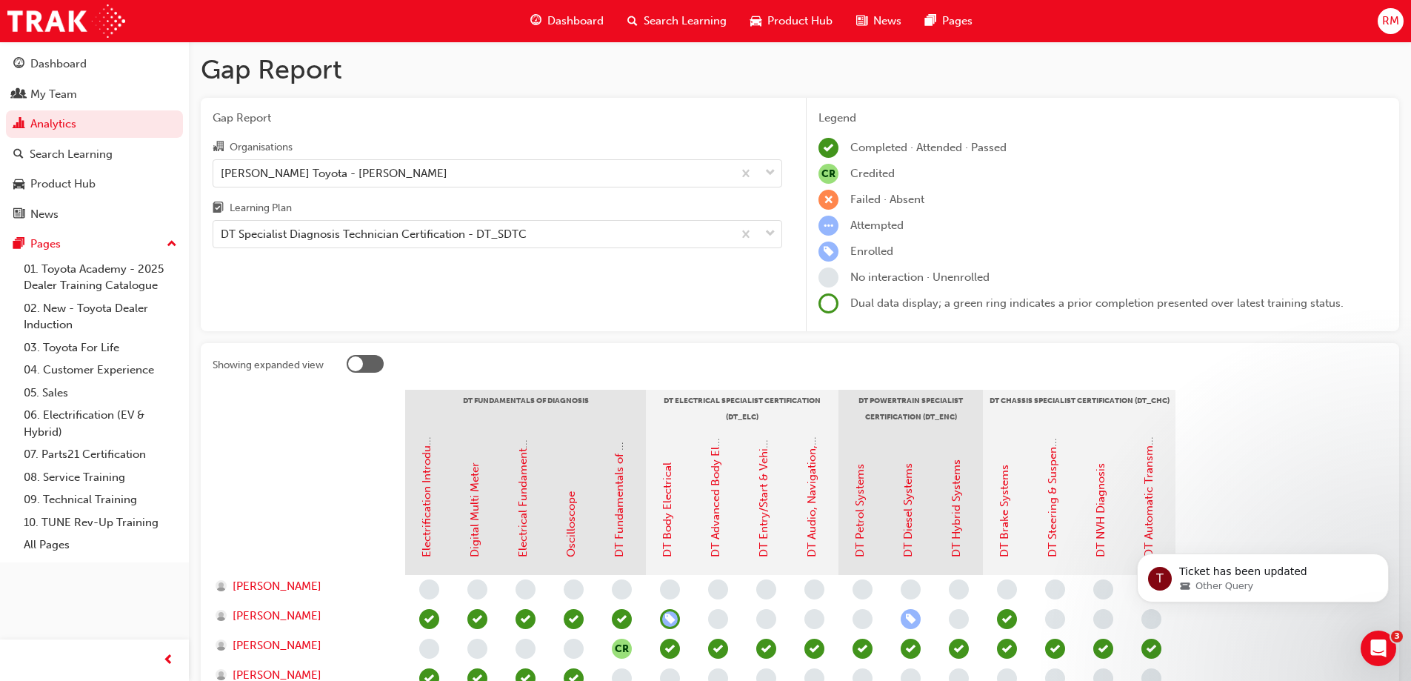
scroll to position [256, 0]
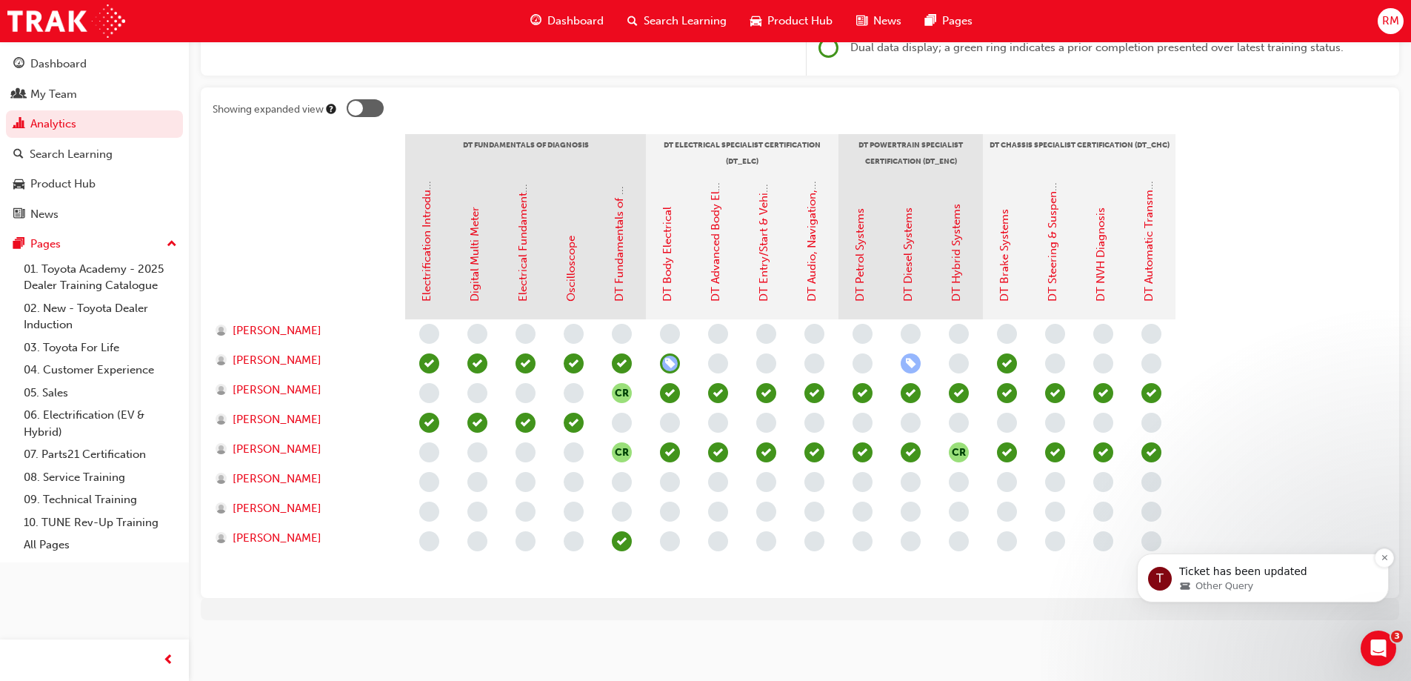
click at [1302, 568] on p "Ticket has been updated" at bounding box center [1275, 572] width 191 height 15
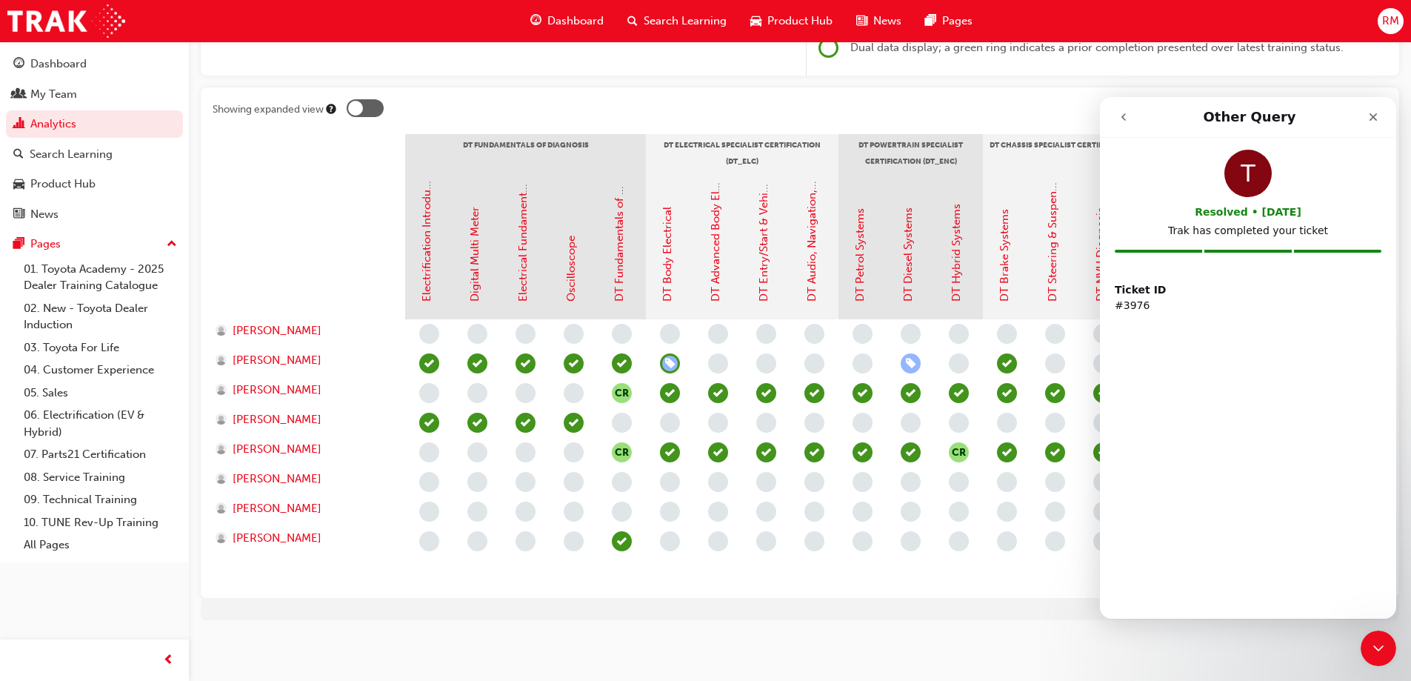
scroll to position [0, 0]
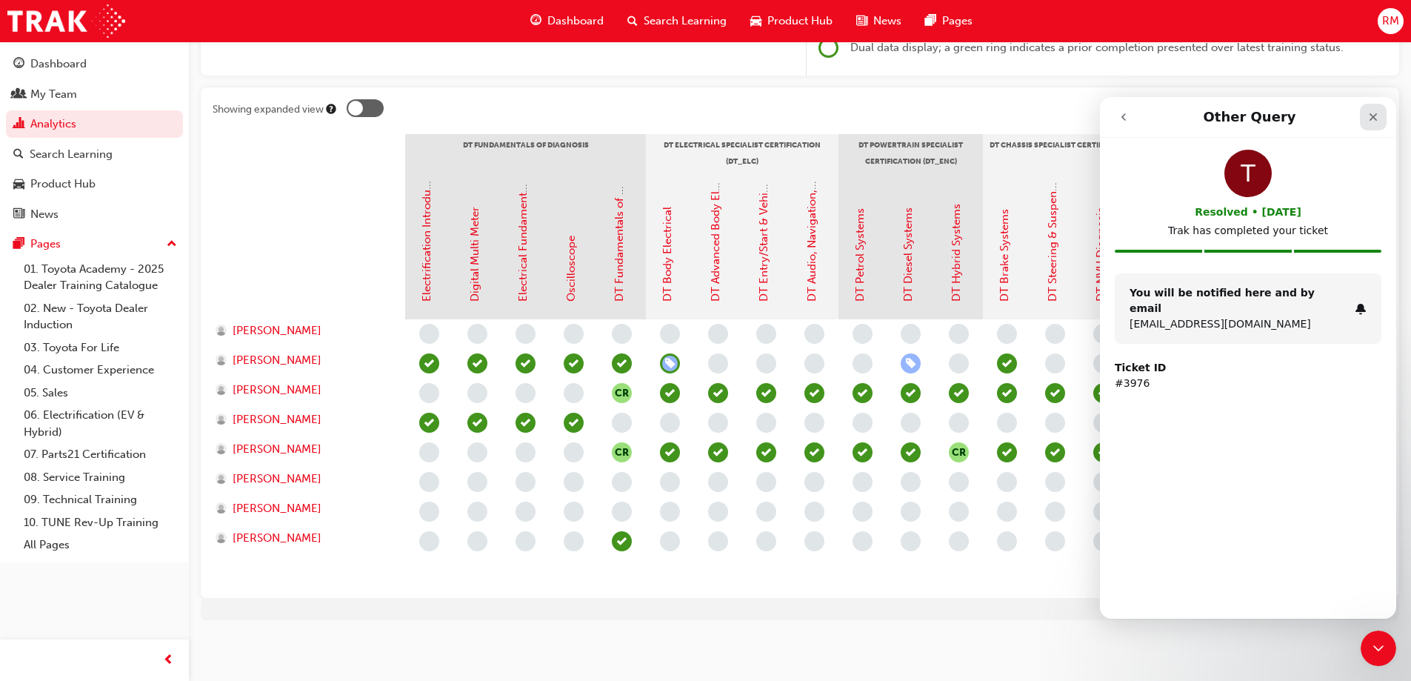
click at [1377, 121] on icon "Close" at bounding box center [1374, 117] width 12 height 12
